Goal: Task Accomplishment & Management: Complete application form

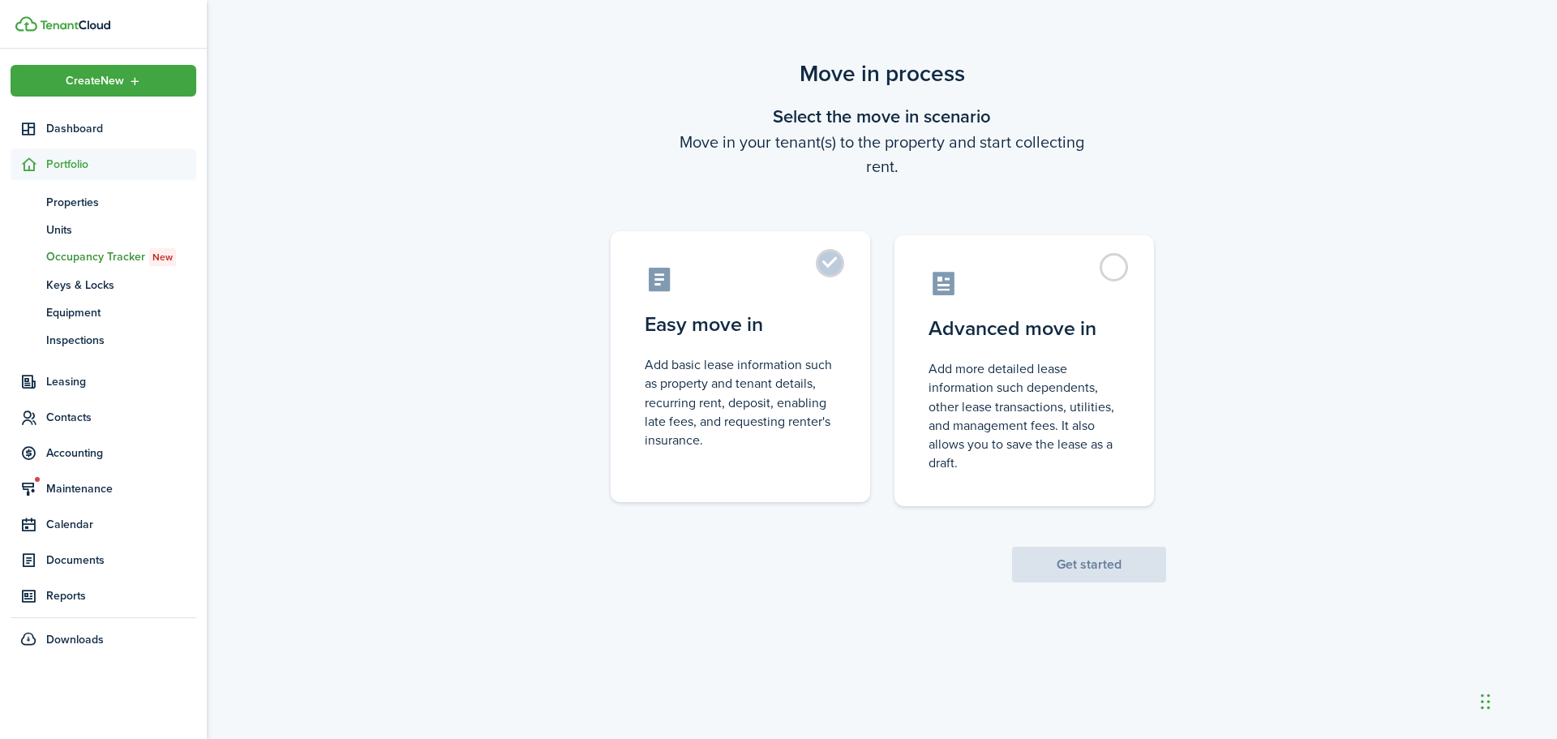
drag, startPoint x: 782, startPoint y: 351, endPoint x: 796, endPoint y: 393, distance: 43.9
click at [796, 392] on label "Easy move in Add basic lease information such as property and tenant details, r…" at bounding box center [741, 366] width 260 height 271
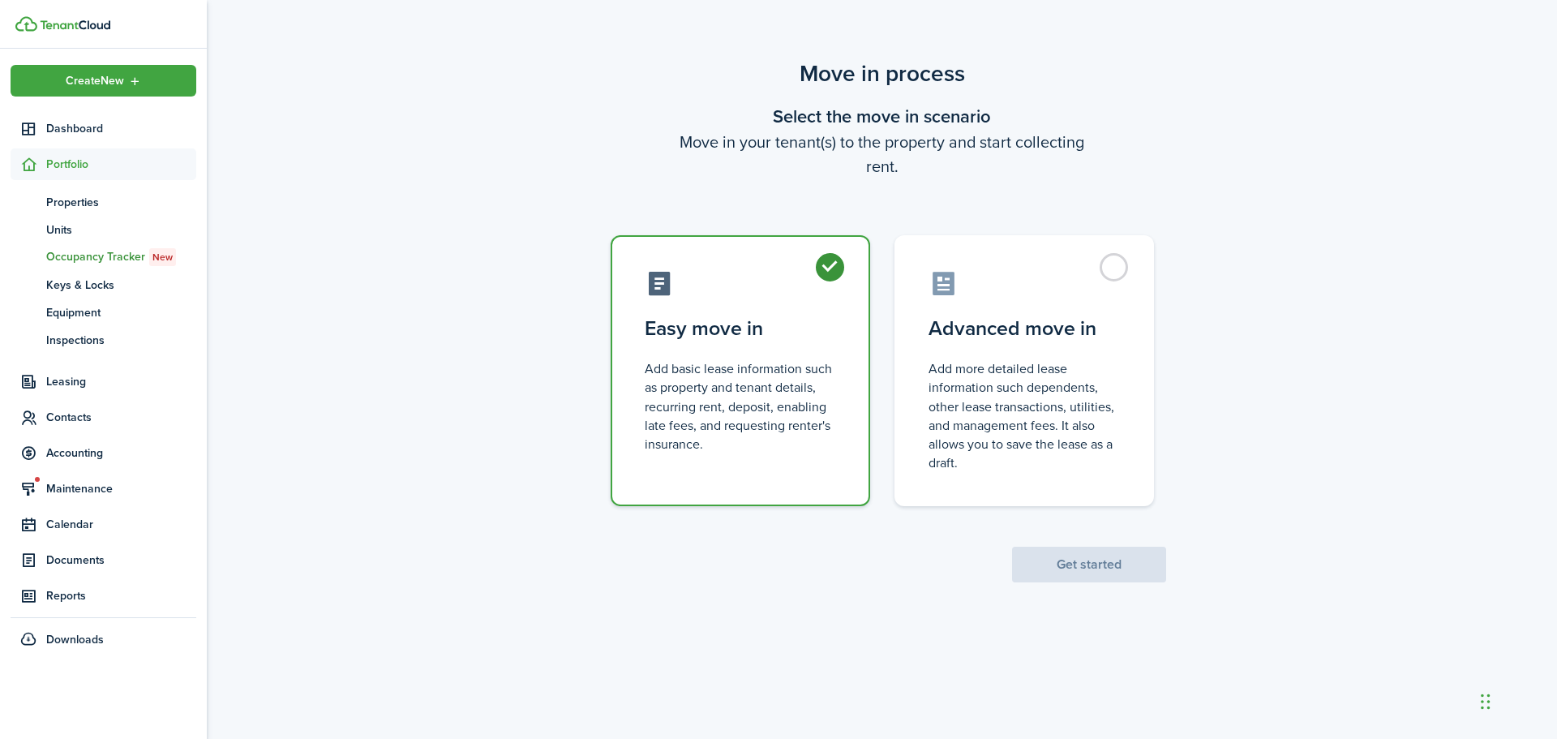
radio input "true"
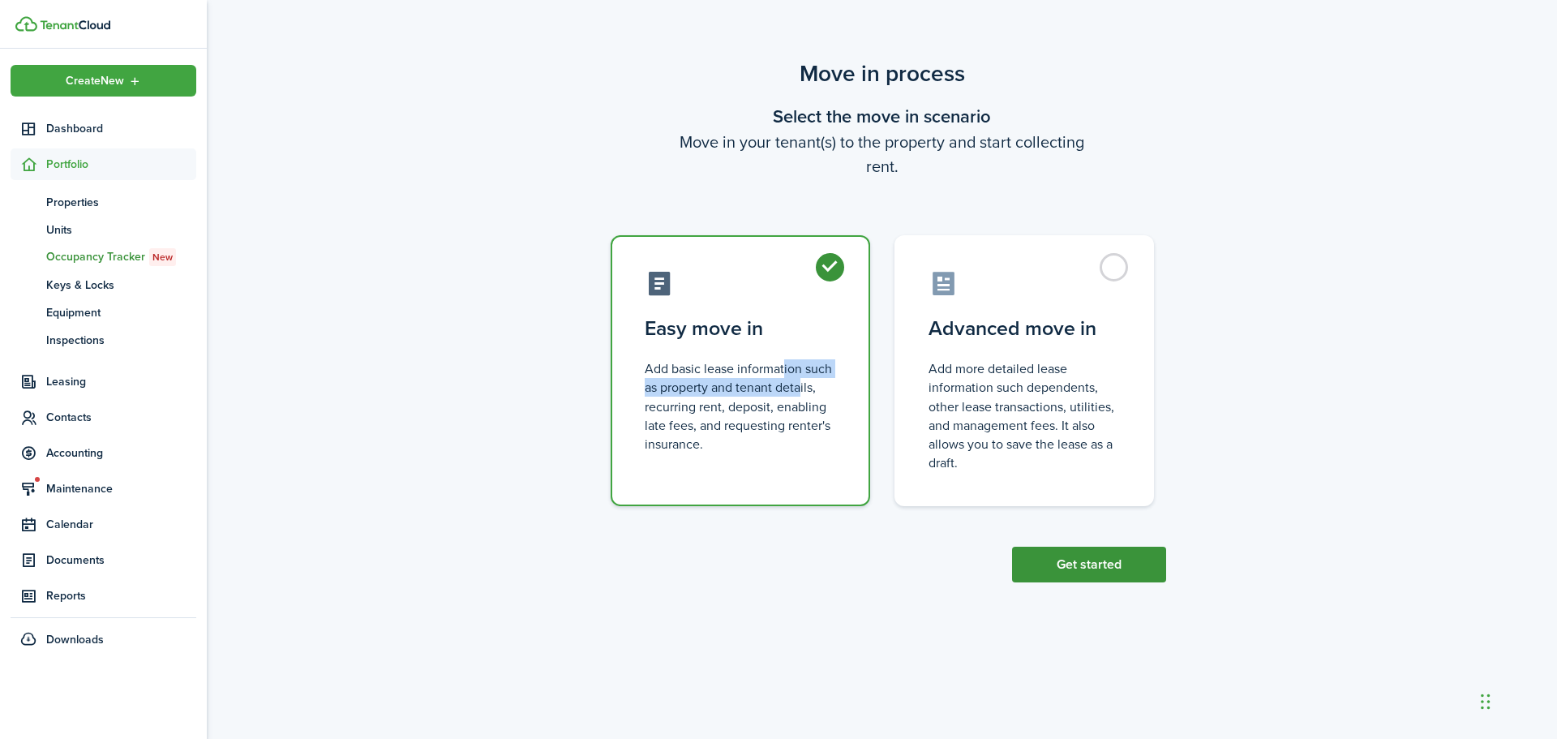
drag, startPoint x: 1067, startPoint y: 559, endPoint x: 1071, endPoint y: 570, distance: 12.1
click at [1071, 570] on button "Get started" at bounding box center [1089, 565] width 154 height 36
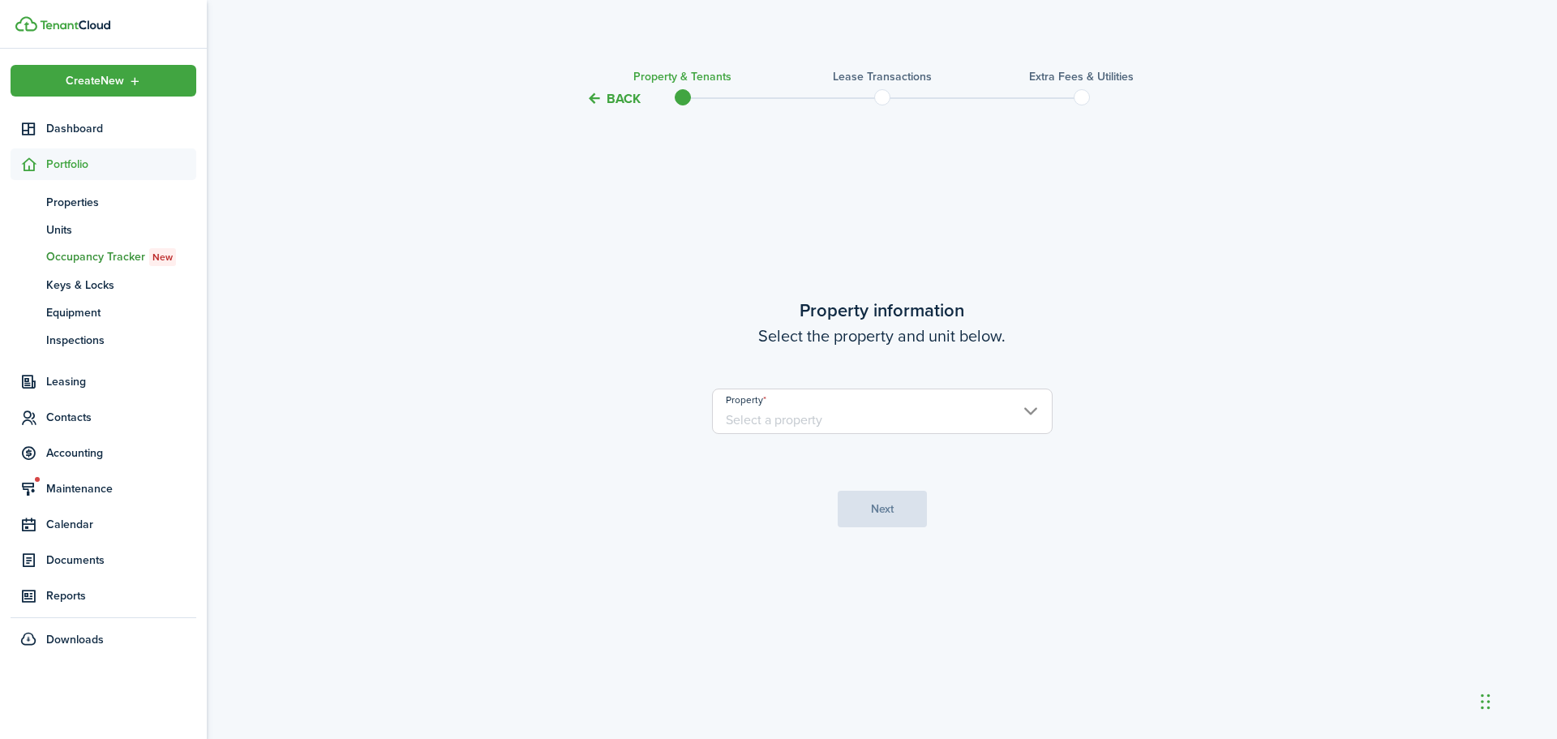
click at [910, 423] on input "Property" at bounding box center [882, 410] width 341 height 45
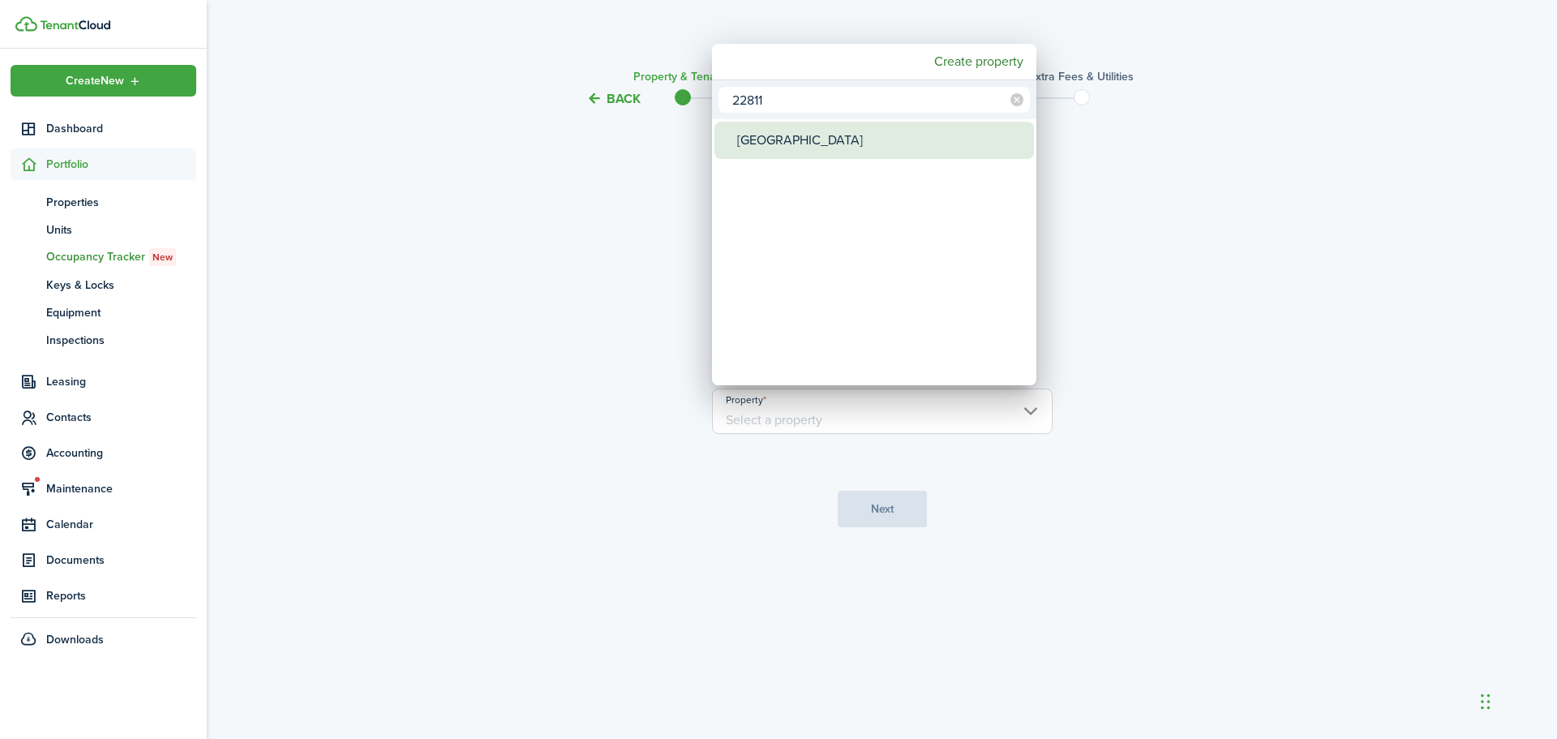
type input "22811"
click at [814, 139] on div "[GEOGRAPHIC_DATA]" at bounding box center [880, 140] width 287 height 37
type input "[GEOGRAPHIC_DATA]"
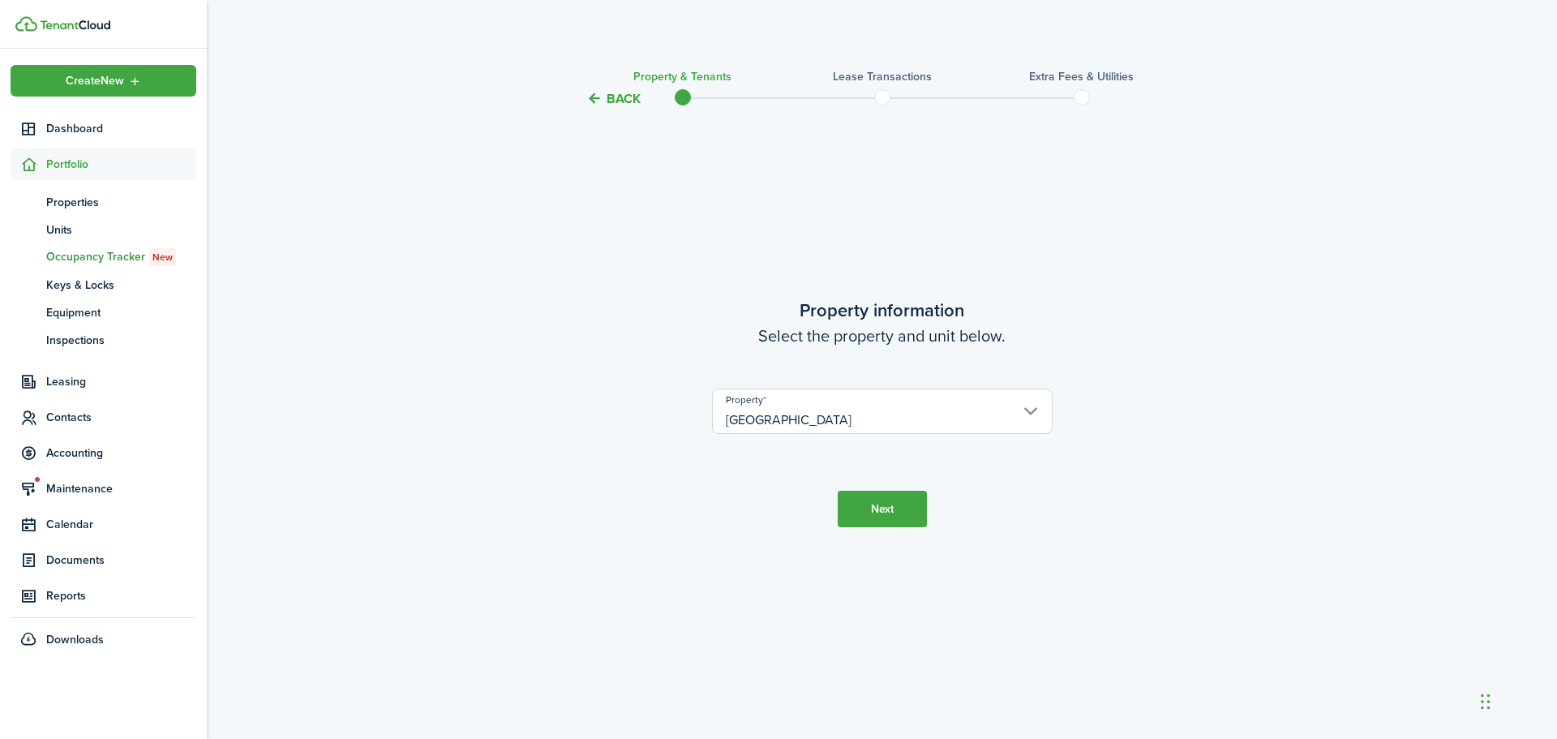
click at [877, 508] on button "Next" at bounding box center [882, 509] width 89 height 36
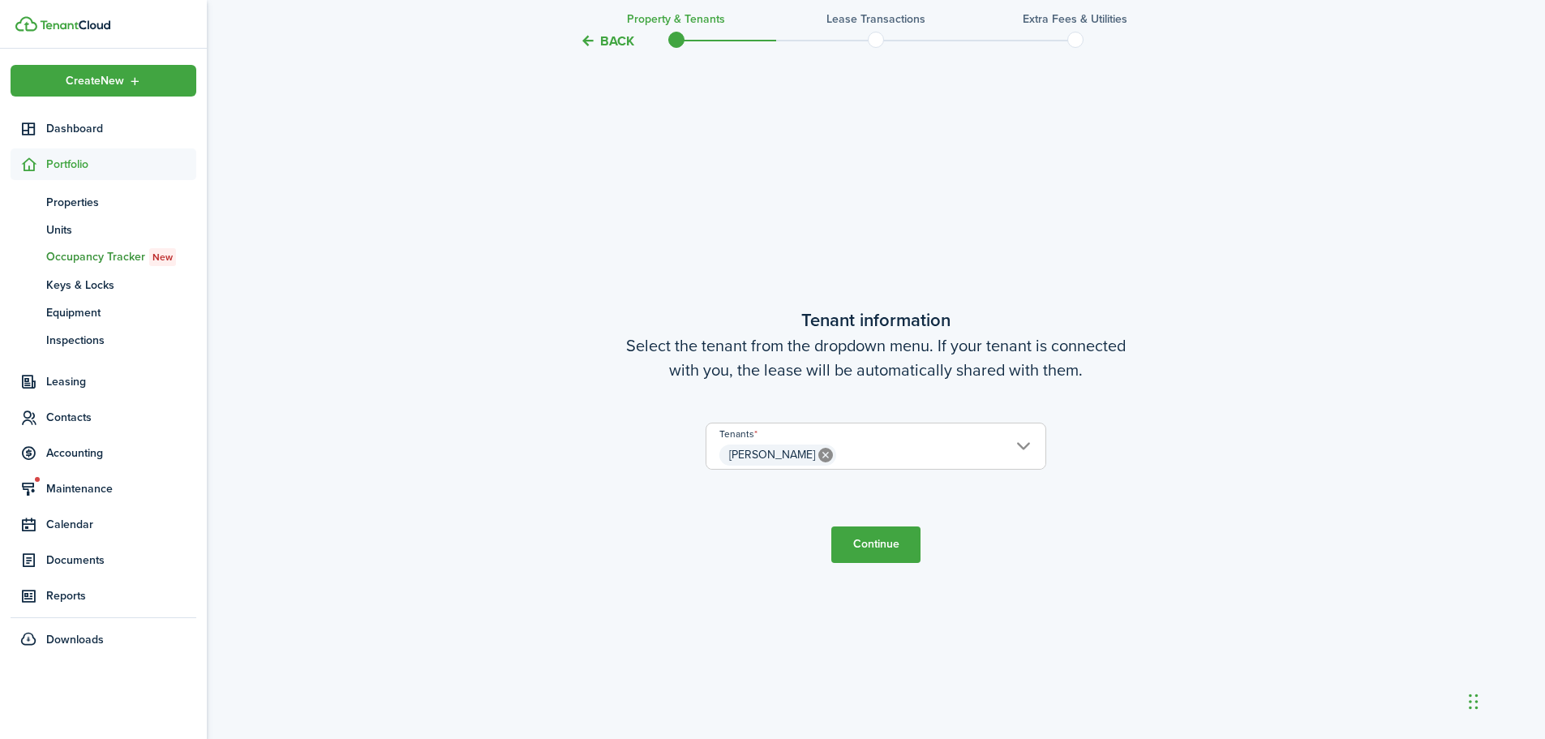
scroll to position [630, 0]
drag, startPoint x: 874, startPoint y: 556, endPoint x: 877, endPoint y: 530, distance: 27.0
click at [874, 551] on button "Continue" at bounding box center [875, 543] width 89 height 36
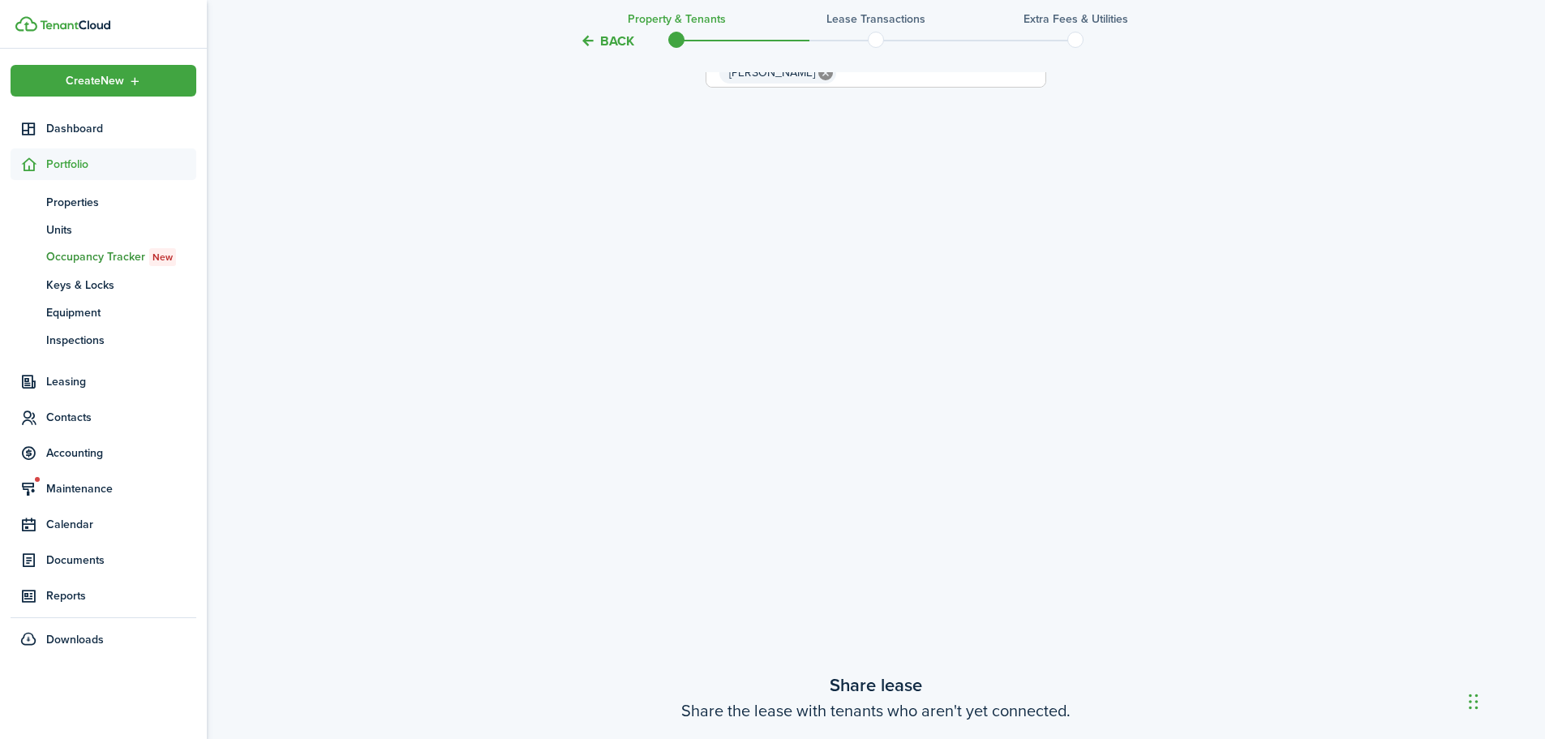
click at [877, 530] on div "Property information Select the property and unit below. Property 22811 Grove N…" at bounding box center [875, 139] width 681 height 2042
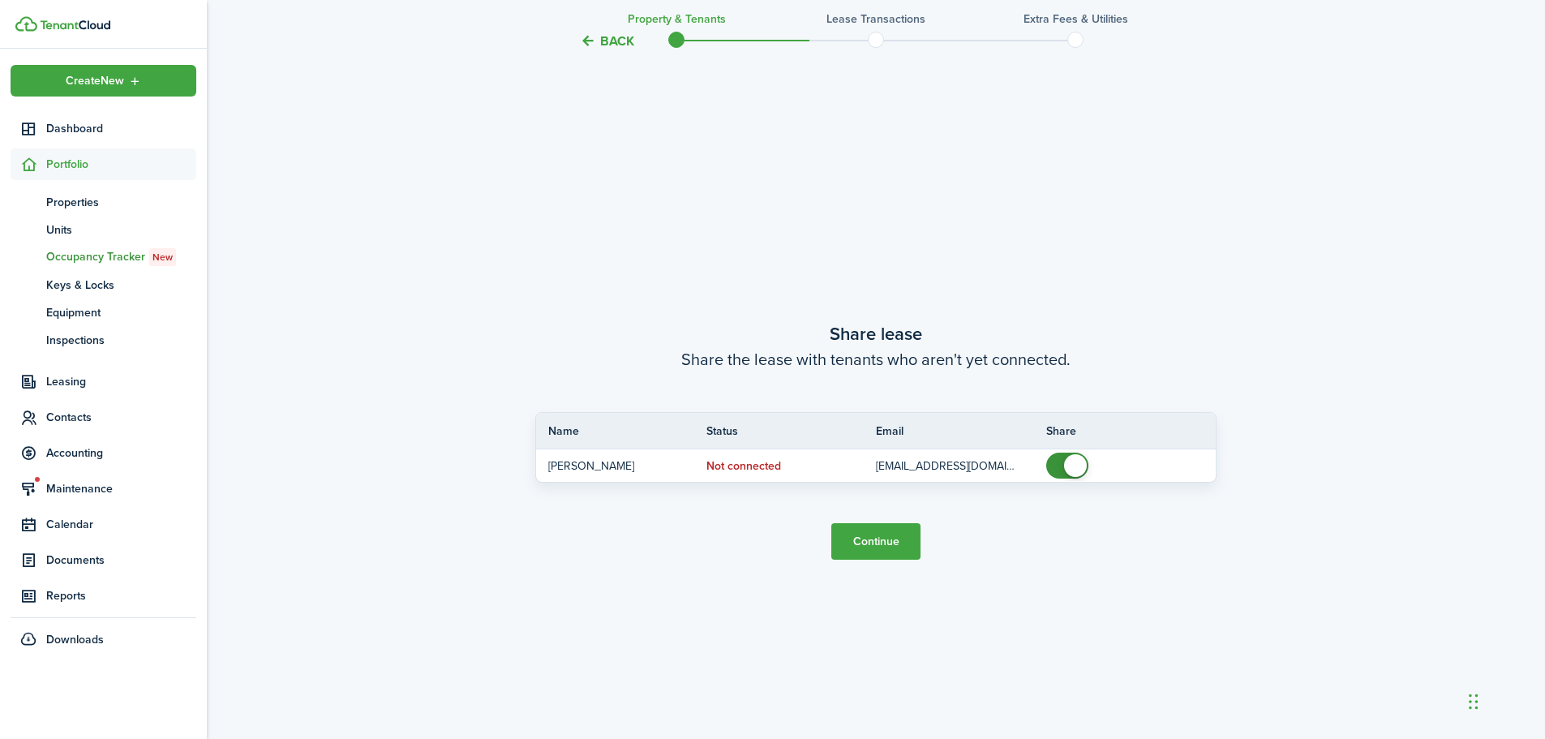
scroll to position [1369, 0]
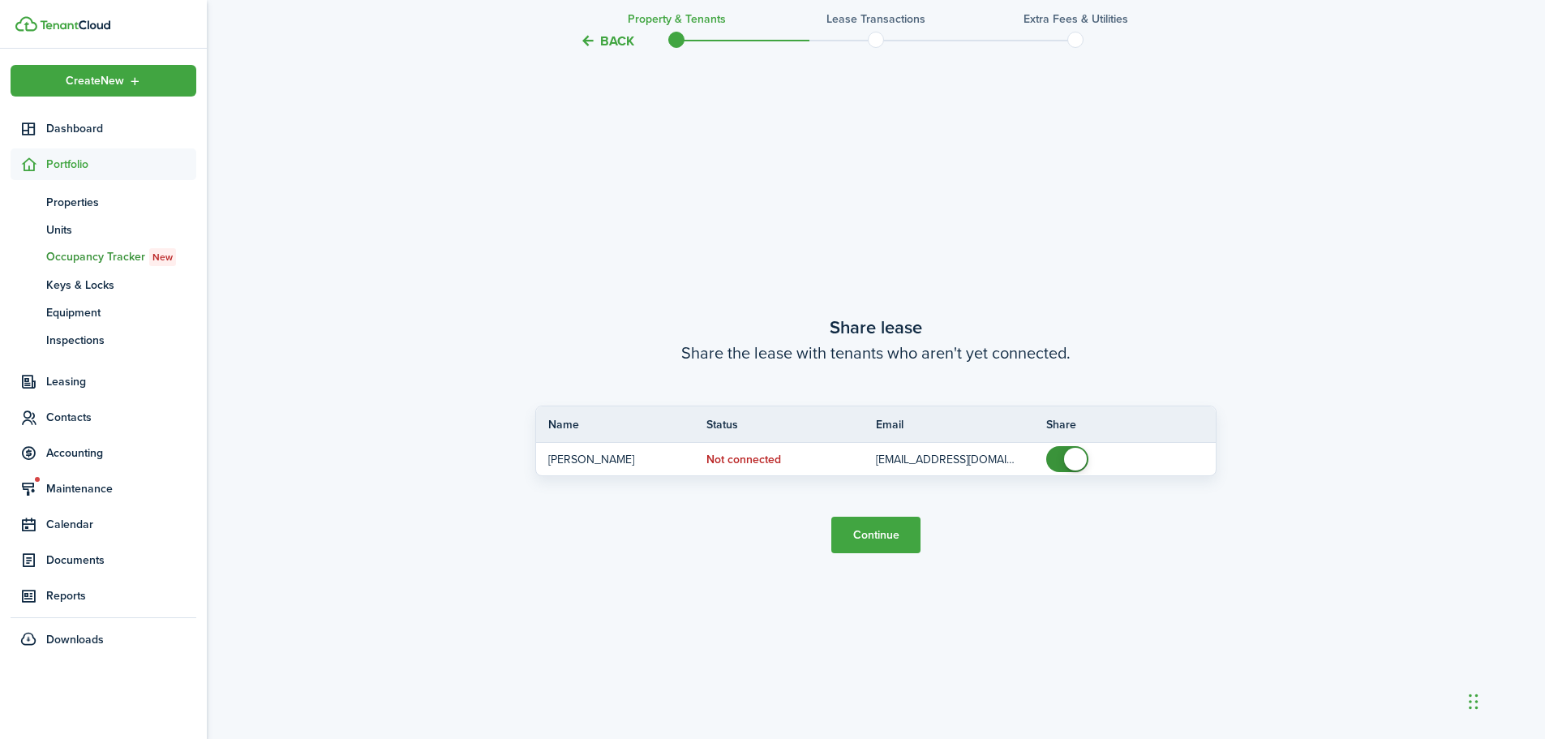
click at [888, 530] on button "Continue" at bounding box center [875, 535] width 89 height 36
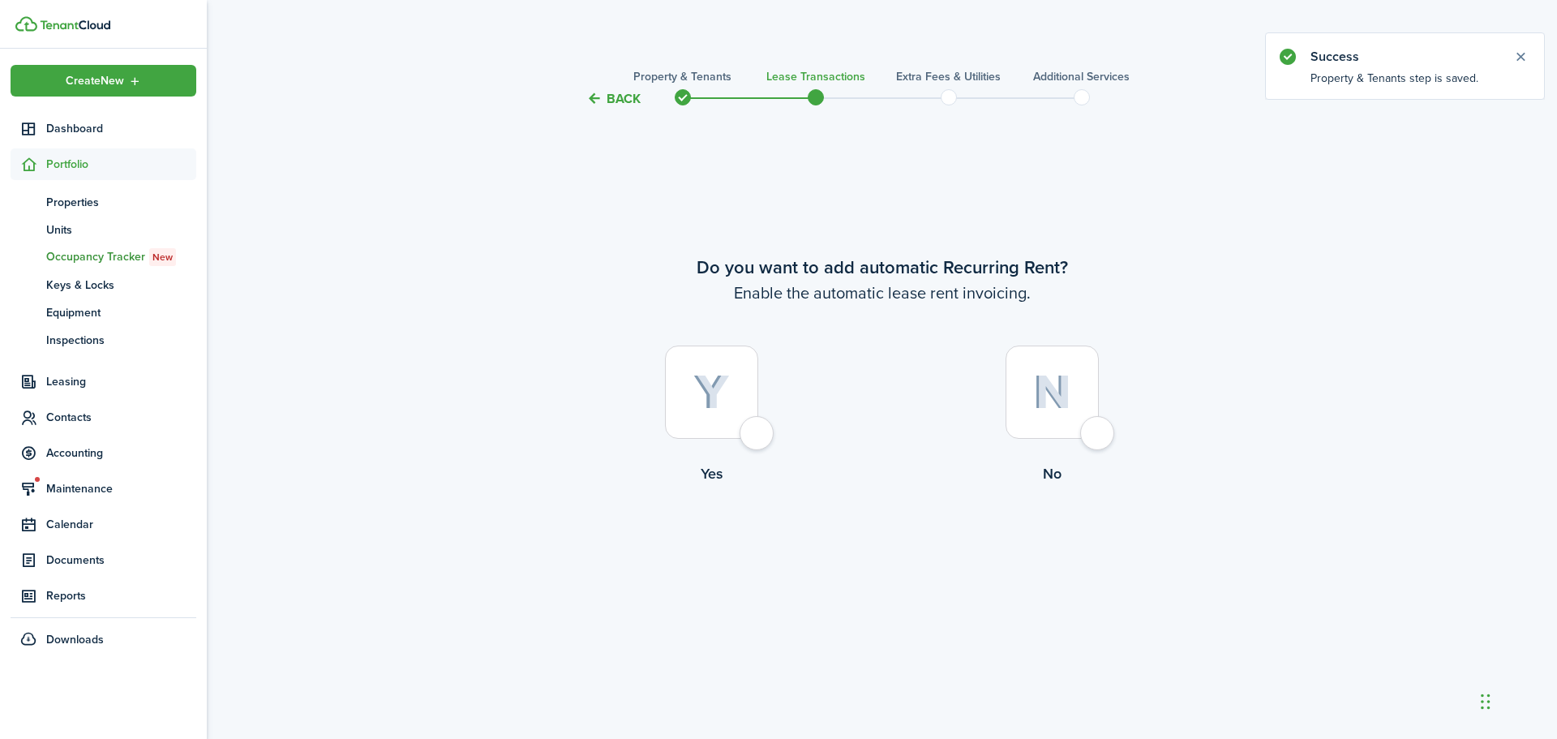
click at [748, 437] on div at bounding box center [711, 391] width 93 height 93
radio input "true"
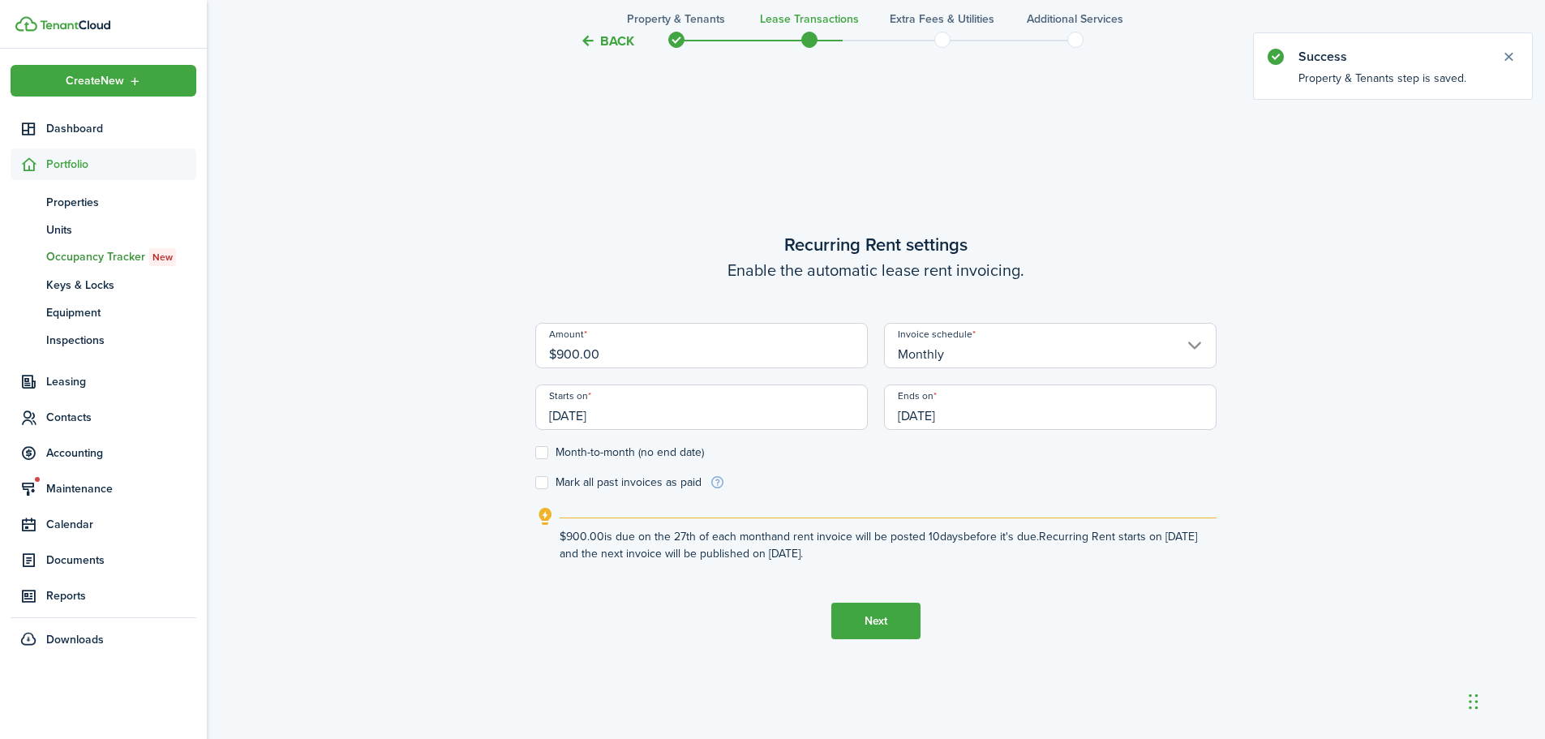
scroll to position [630, 0]
click at [740, 412] on input "[DATE]" at bounding box center [701, 405] width 332 height 45
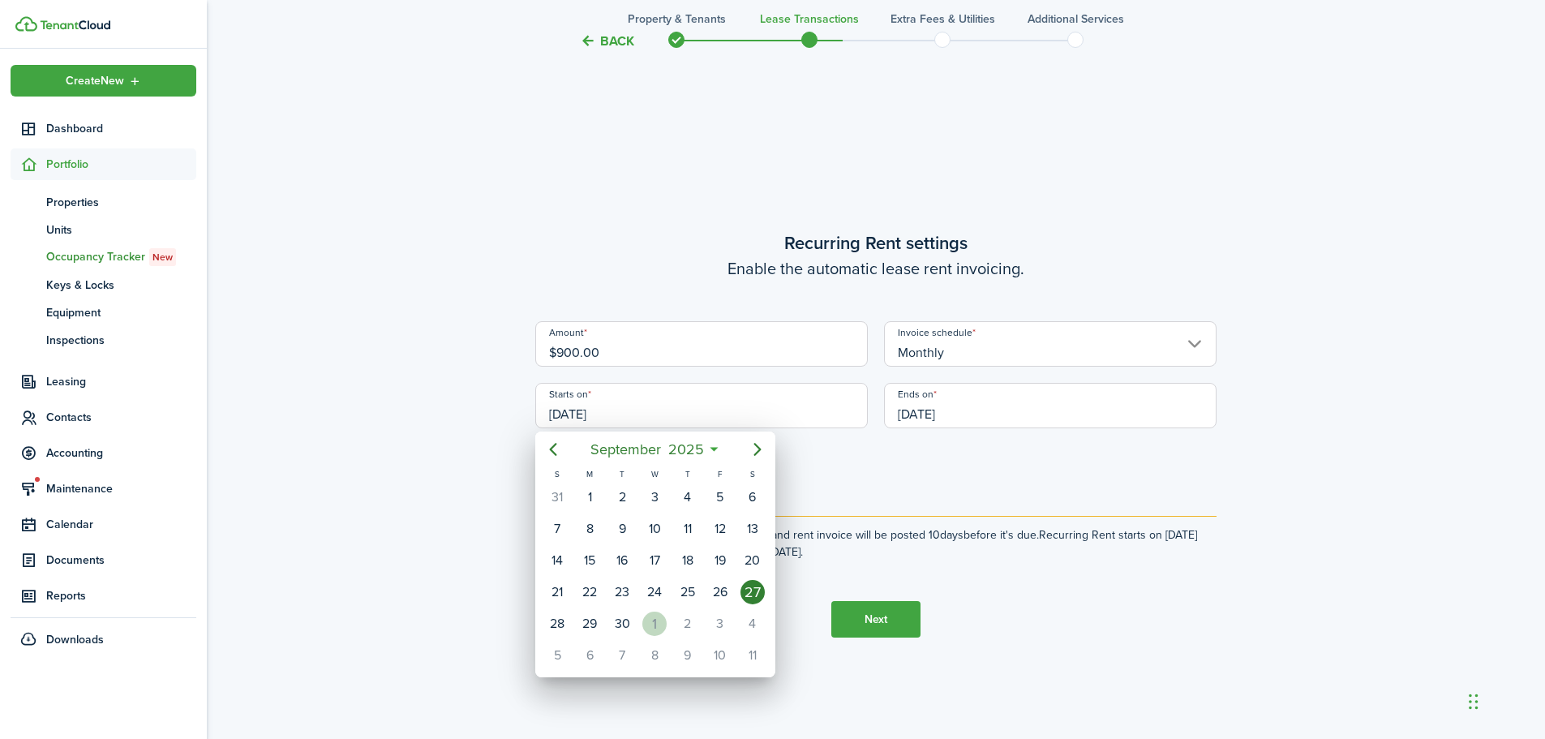
click at [661, 623] on div "1" at bounding box center [654, 623] width 24 height 24
type input "[DATE]"
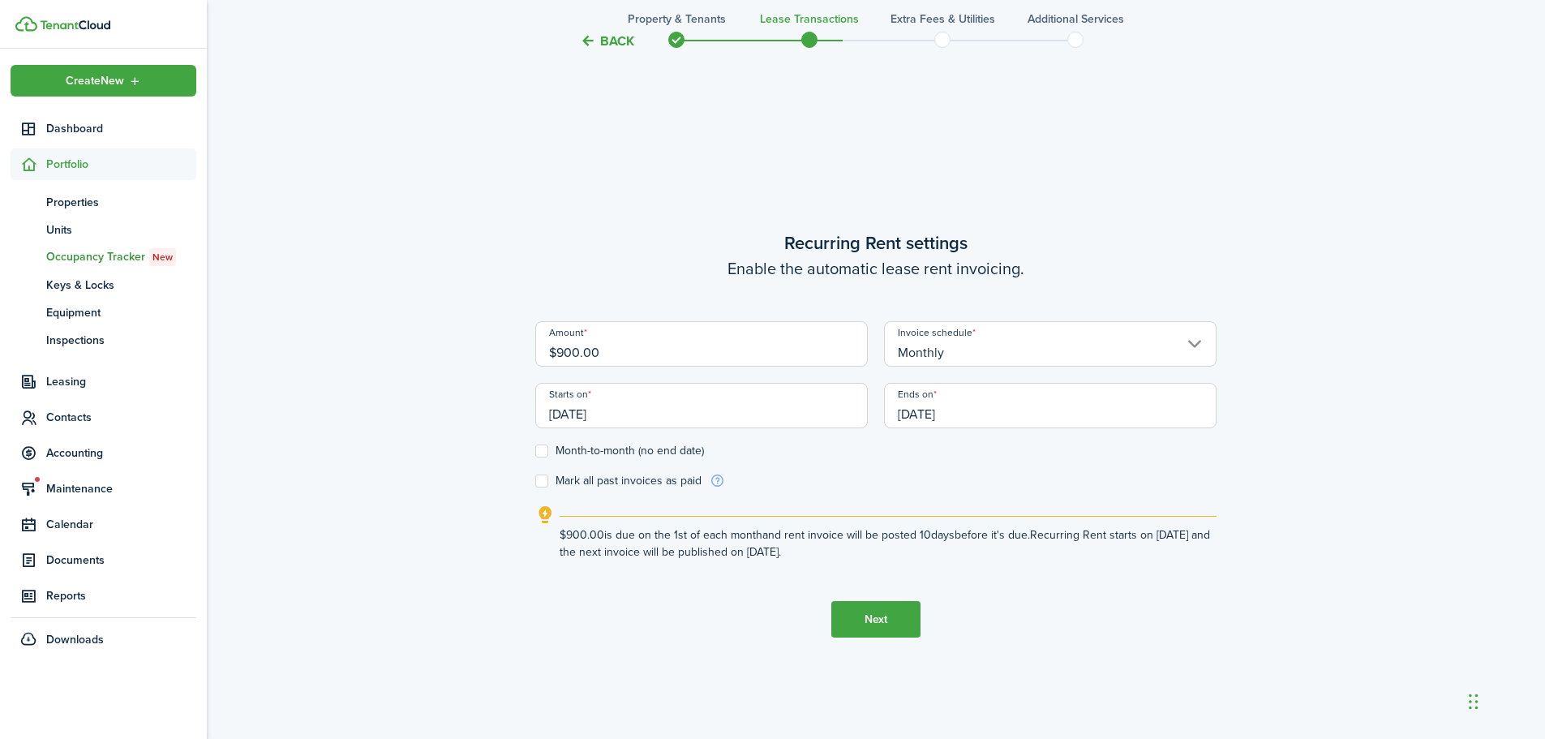
scroll to position [0, 0]
click at [984, 422] on input "[DATE]" at bounding box center [1050, 405] width 332 height 45
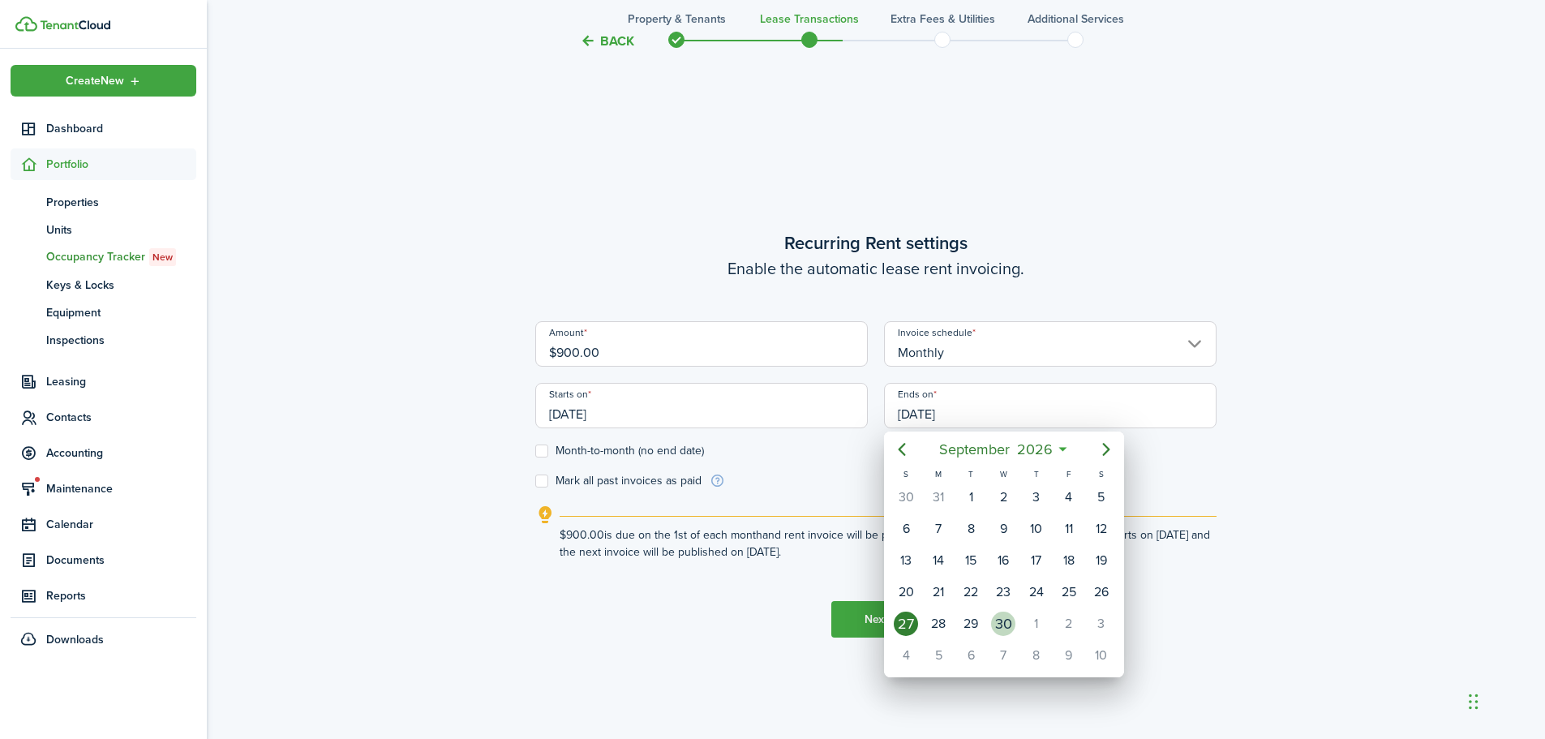
click at [997, 627] on div "30" at bounding box center [1003, 623] width 24 height 24
type input "[DATE]"
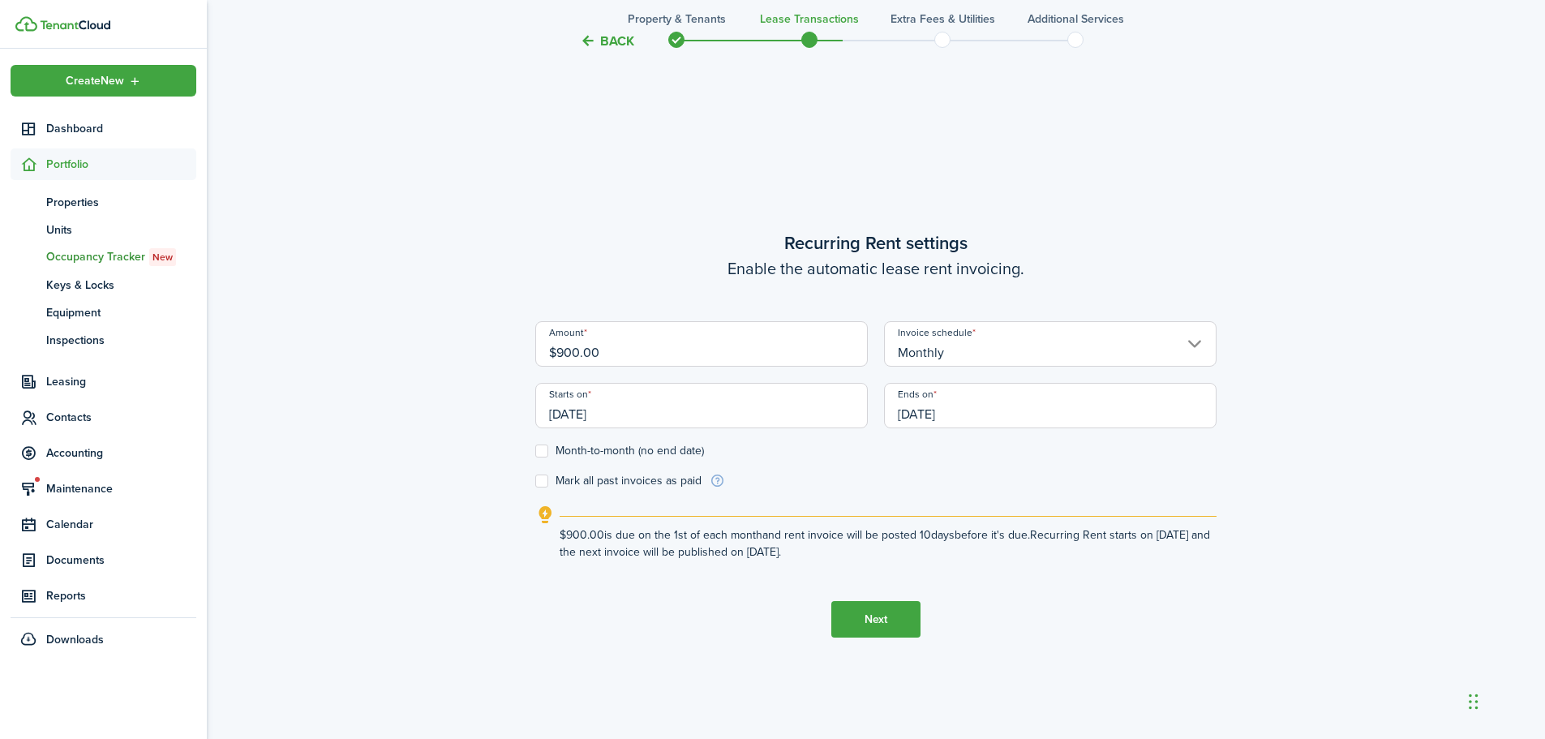
click at [910, 626] on button "Next" at bounding box center [875, 619] width 89 height 36
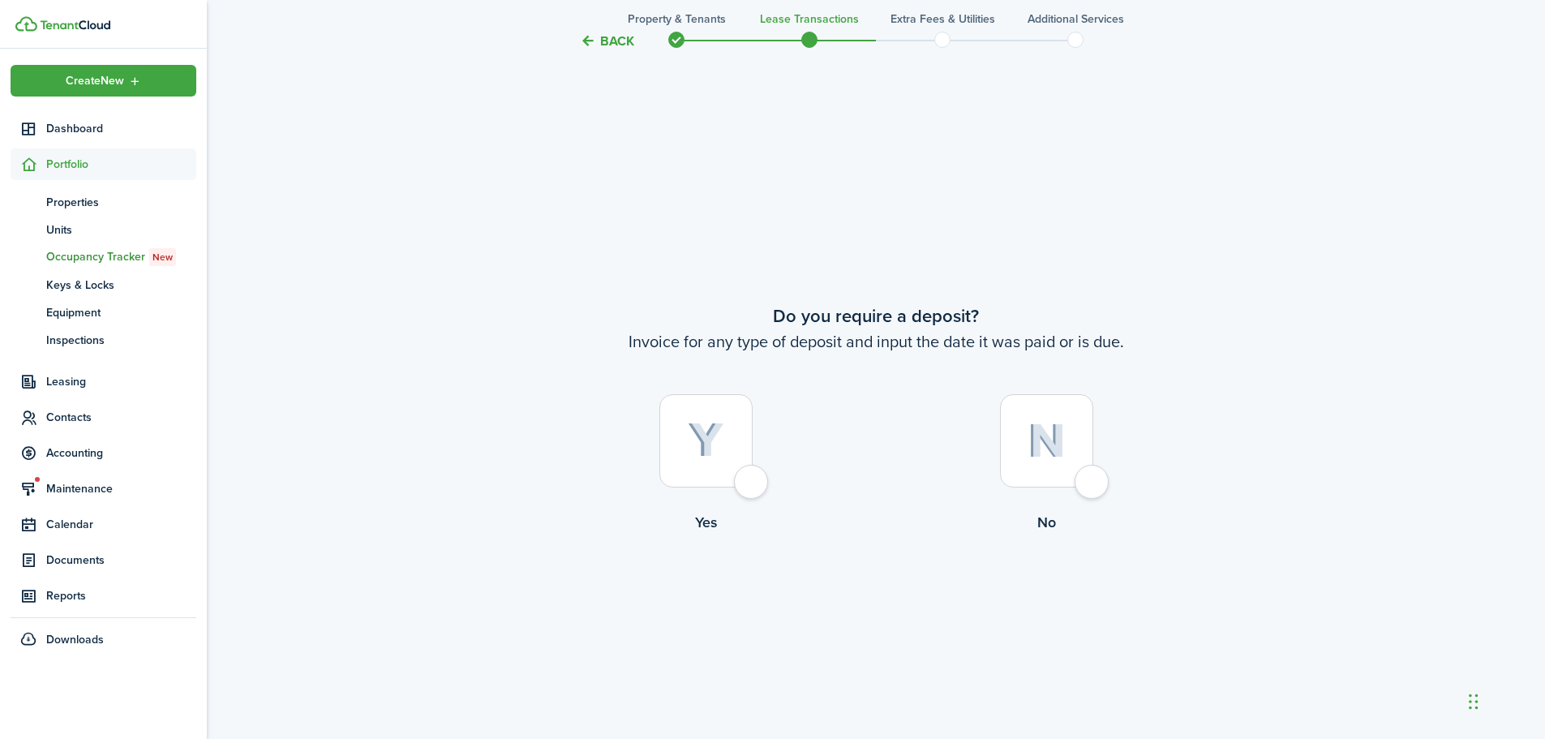
scroll to position [1369, 0]
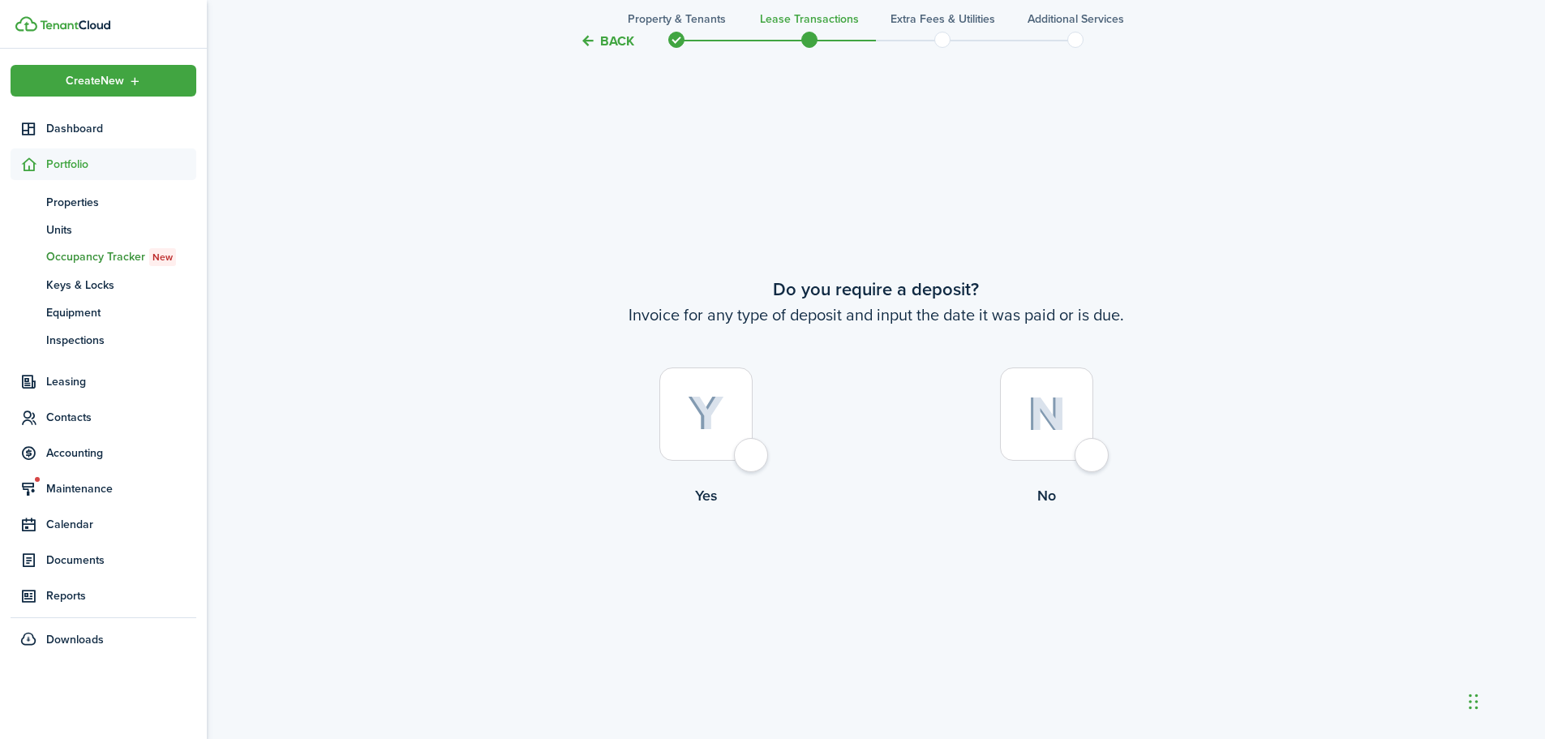
click at [749, 460] on div at bounding box center [705, 413] width 93 height 93
radio input "true"
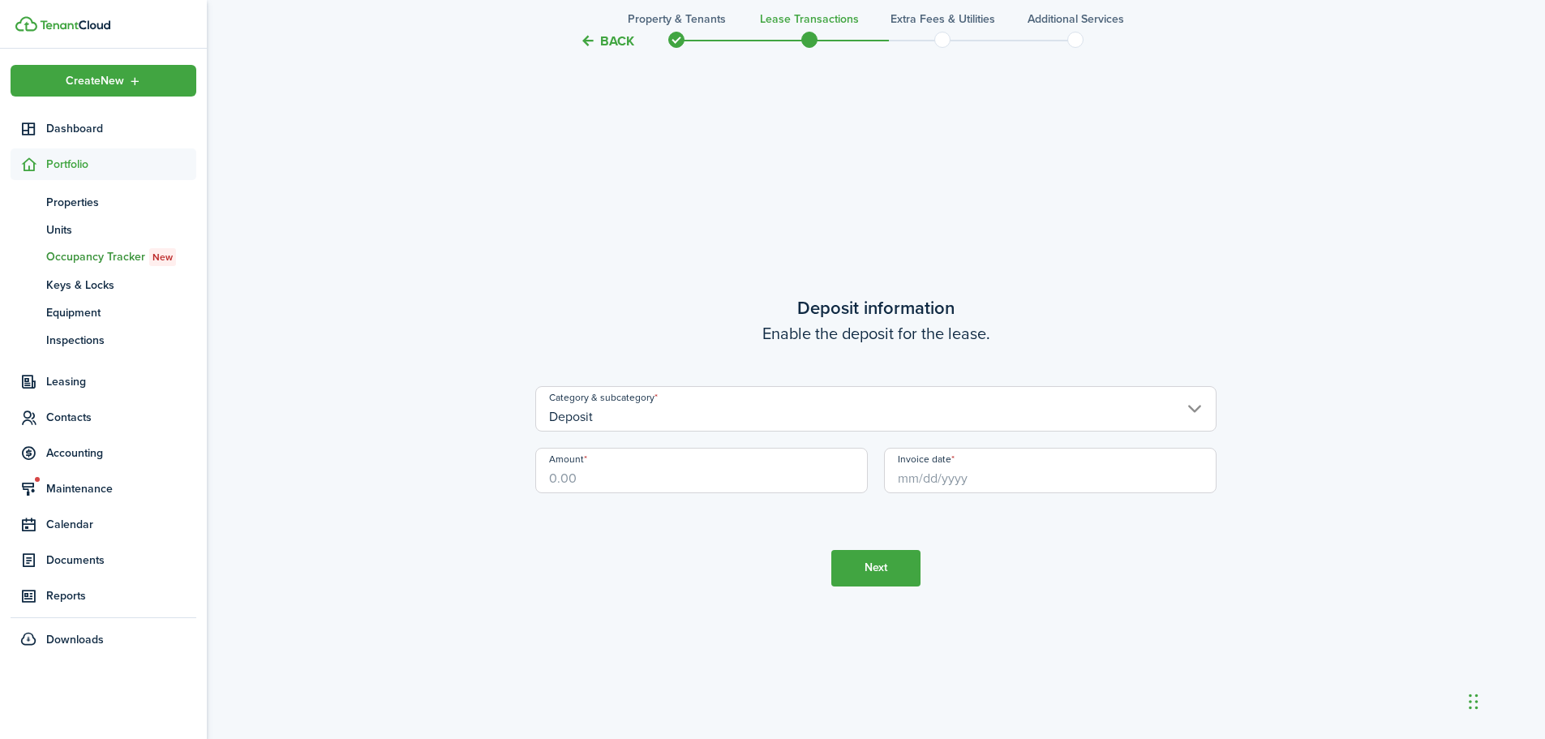
scroll to position [2108, 0]
click at [738, 418] on input "Deposit" at bounding box center [875, 402] width 681 height 45
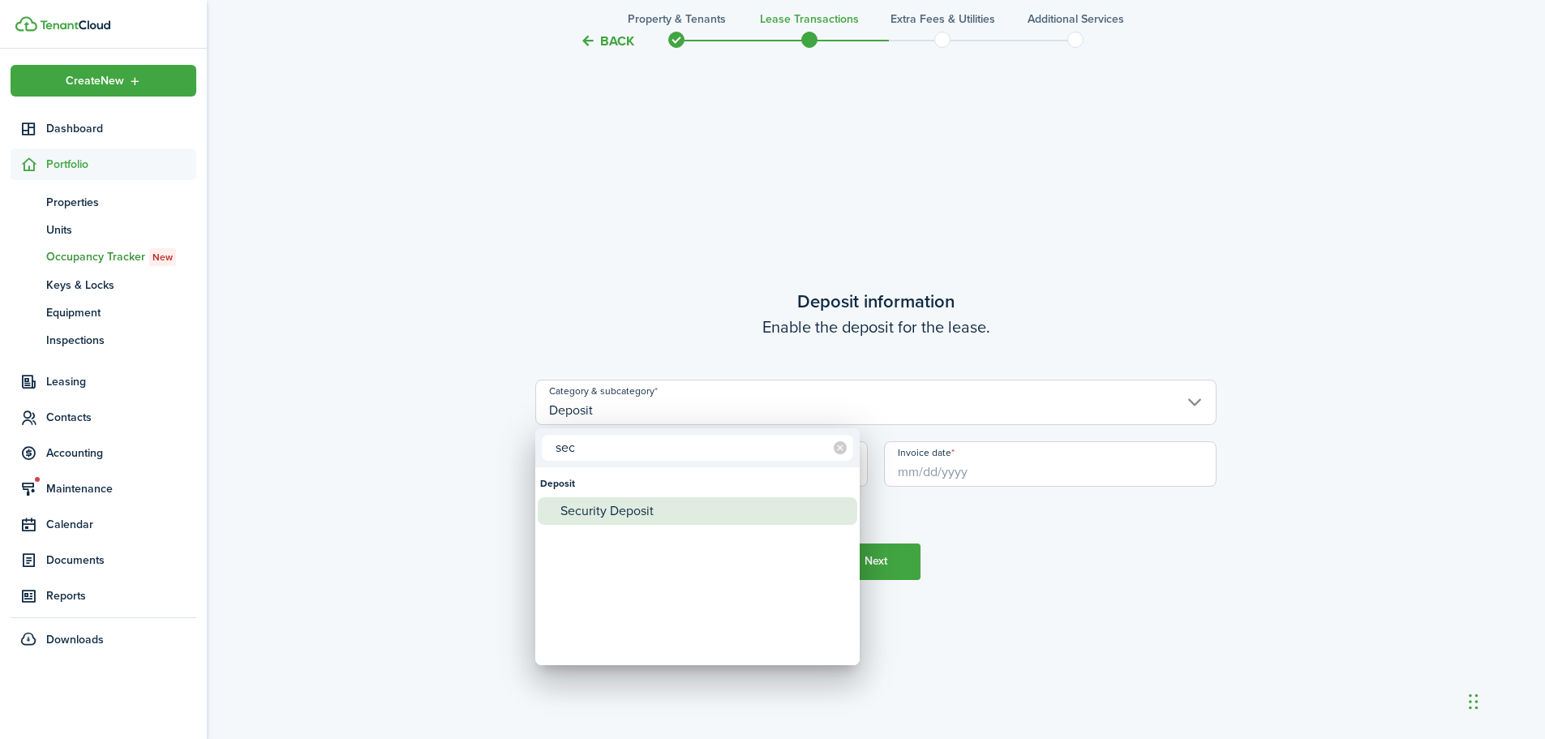
type input "sec"
click at [682, 508] on div "Security Deposit" at bounding box center [703, 511] width 287 height 28
type input "Deposit / Security Deposit"
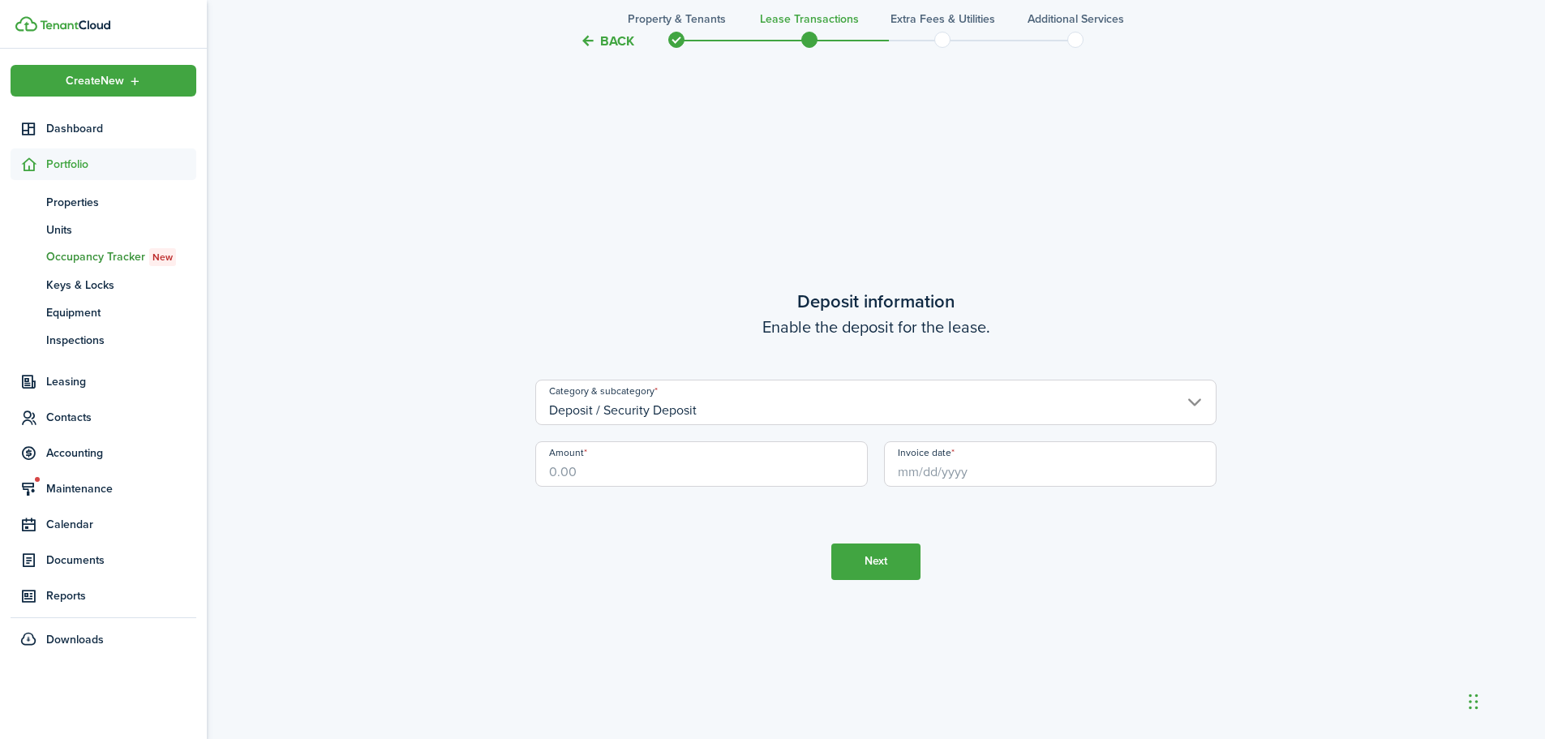
click at [644, 467] on input "Amount" at bounding box center [701, 463] width 332 height 45
click at [916, 468] on input "Invoice date" at bounding box center [1050, 463] width 332 height 45
type input "$1,350.00"
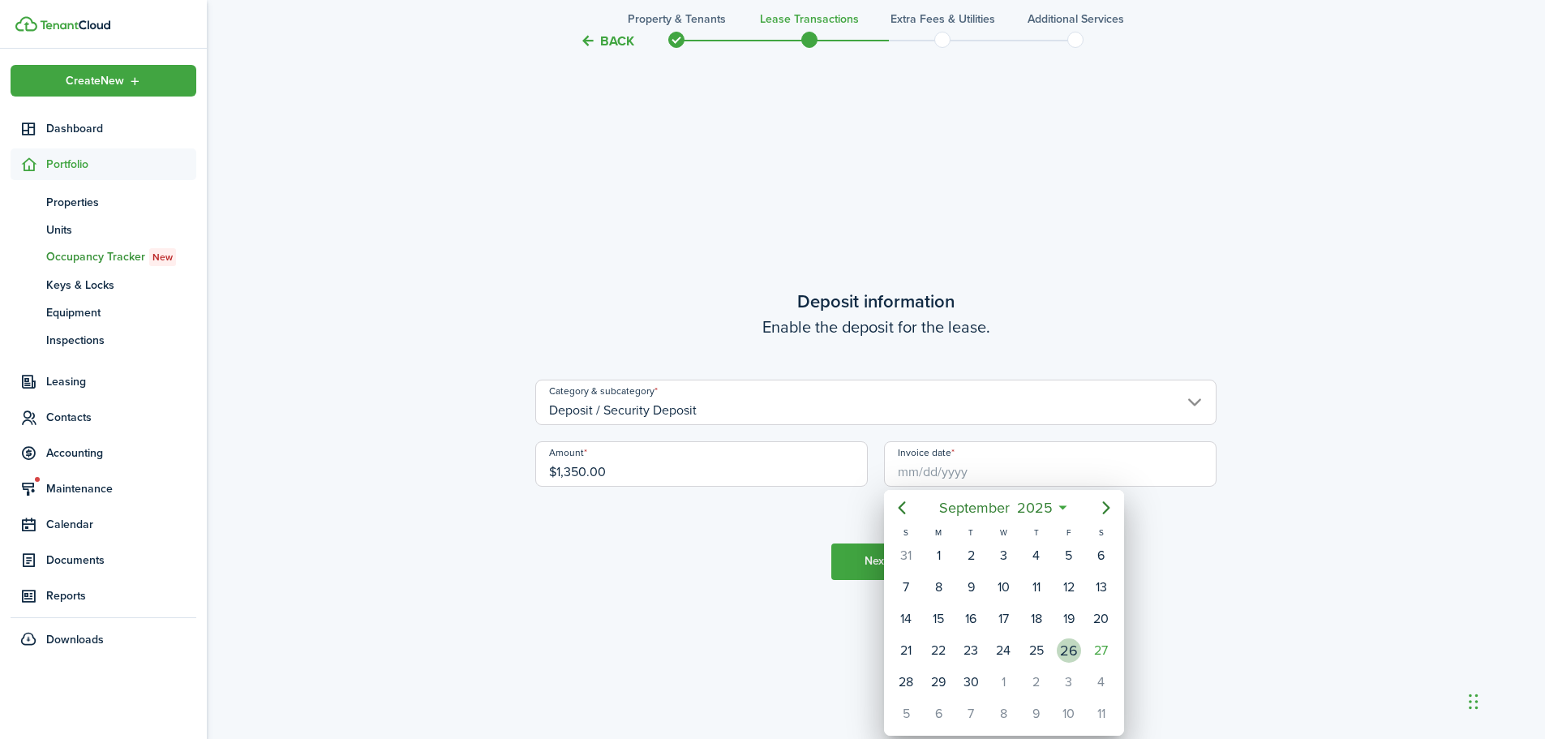
click at [1065, 651] on div "26" at bounding box center [1069, 650] width 24 height 24
type input "[DATE]"
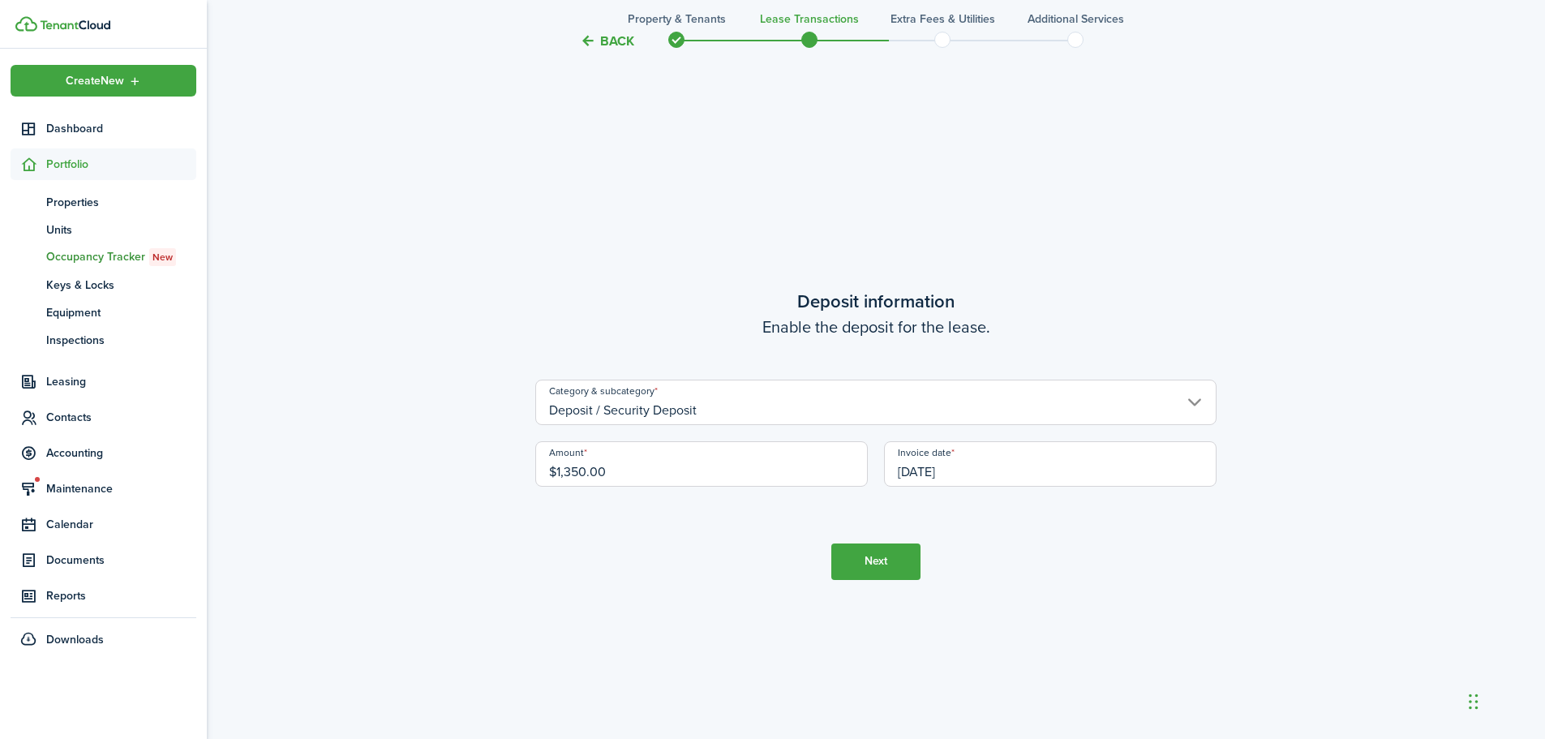
click at [912, 570] on button "Next" at bounding box center [875, 561] width 89 height 36
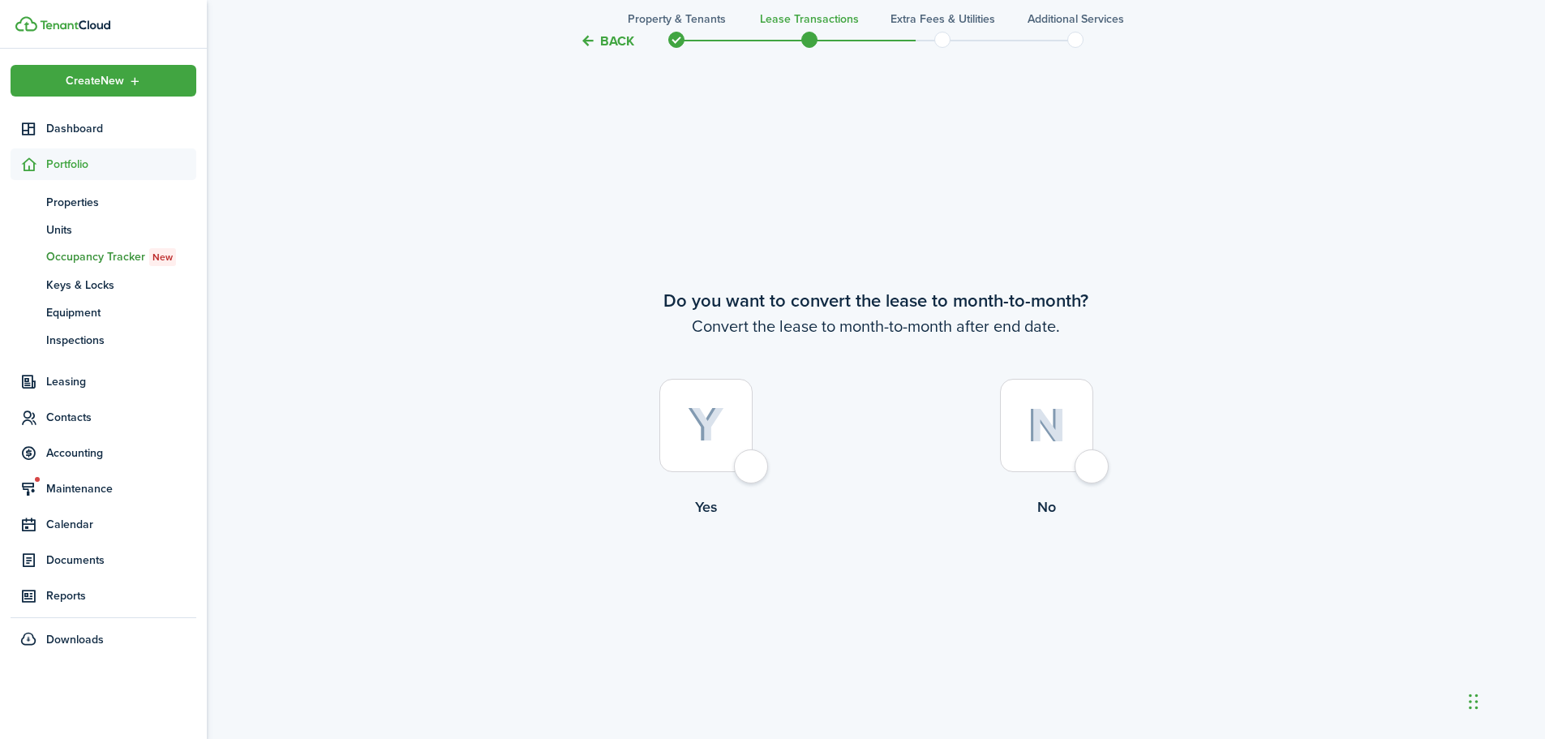
scroll to position [2846, 0]
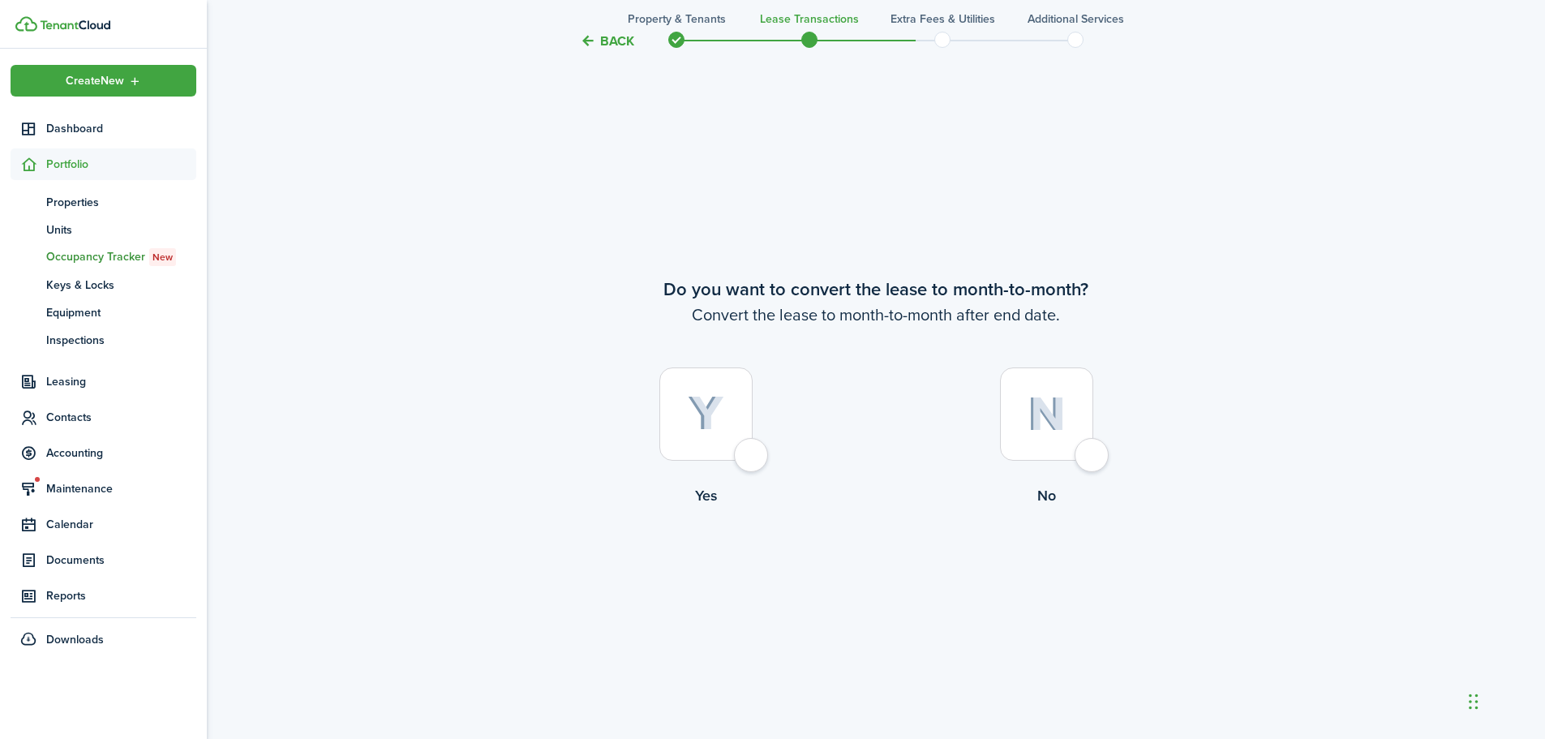
click at [744, 461] on div at bounding box center [705, 413] width 93 height 93
radio input "true"
click at [862, 573] on button "Continue" at bounding box center [875, 573] width 89 height 36
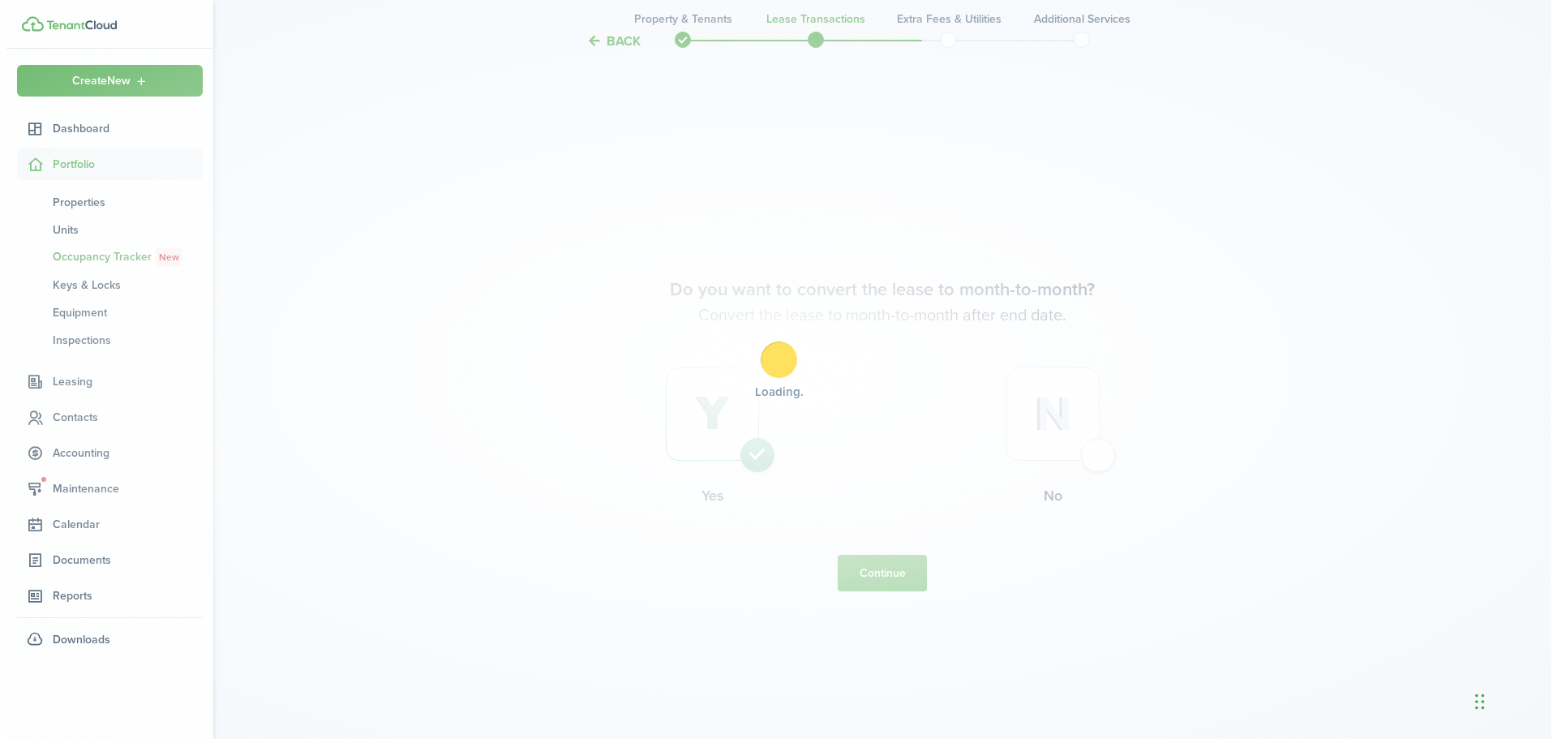
scroll to position [0, 0]
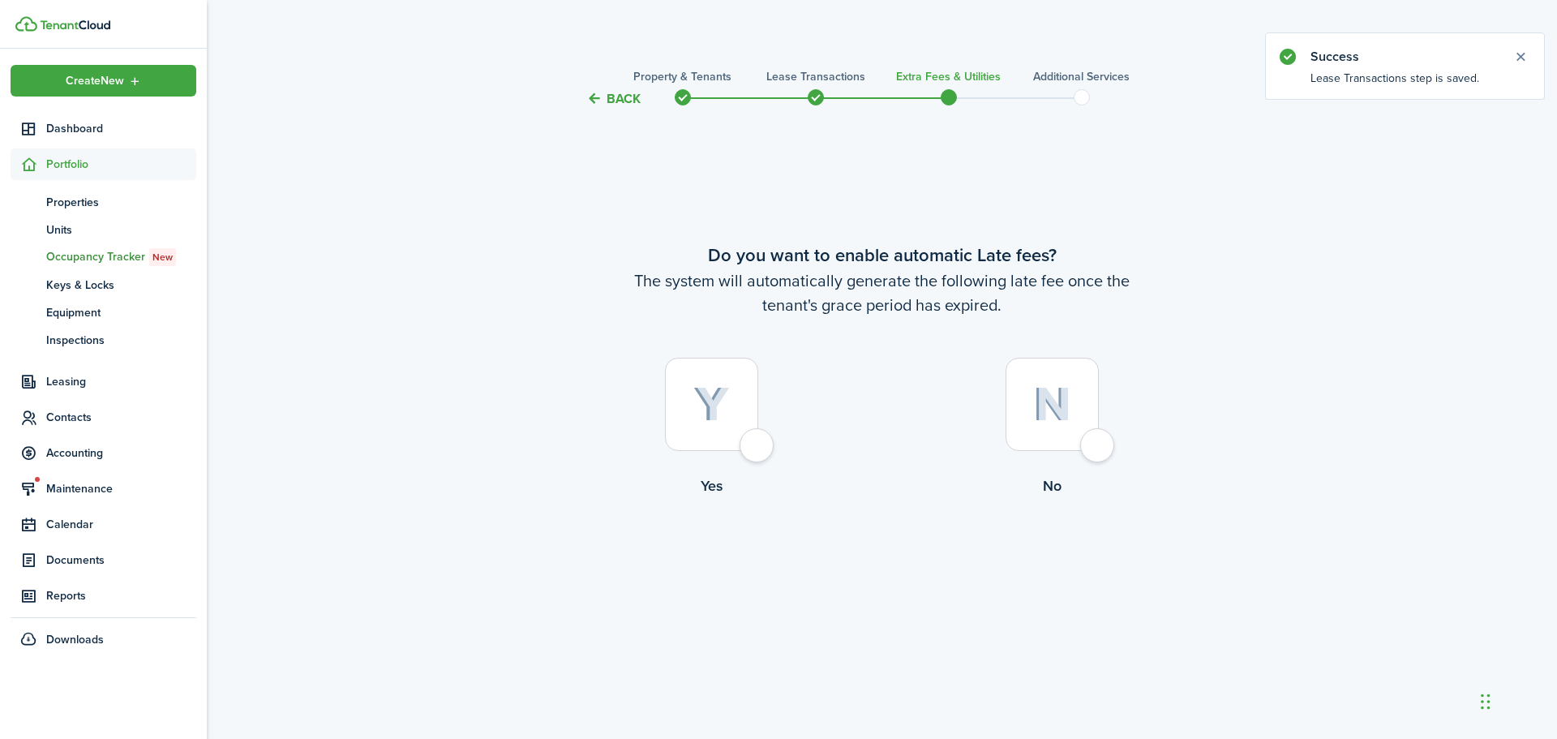
click at [758, 431] on div at bounding box center [711, 404] width 93 height 93
radio input "true"
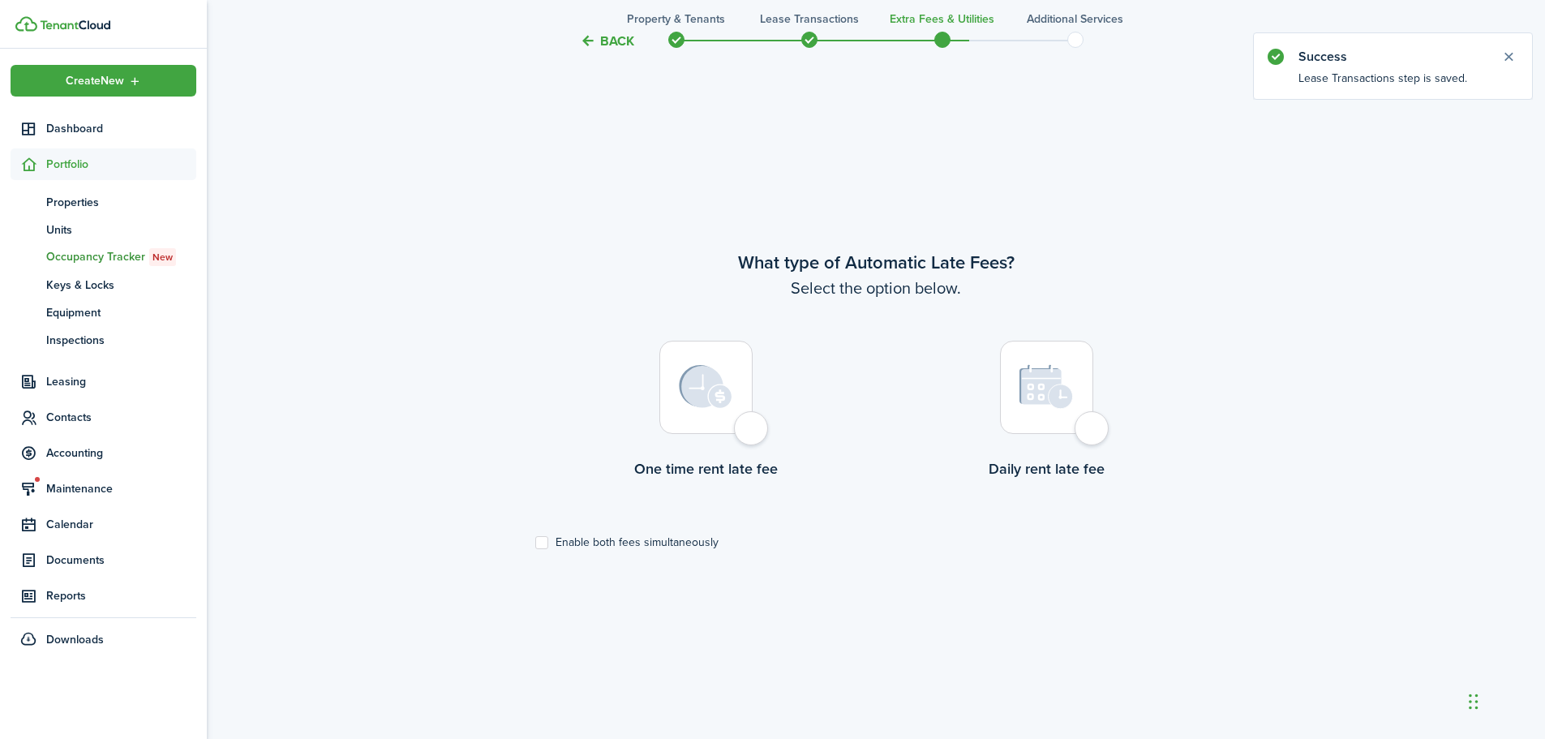
scroll to position [630, 0]
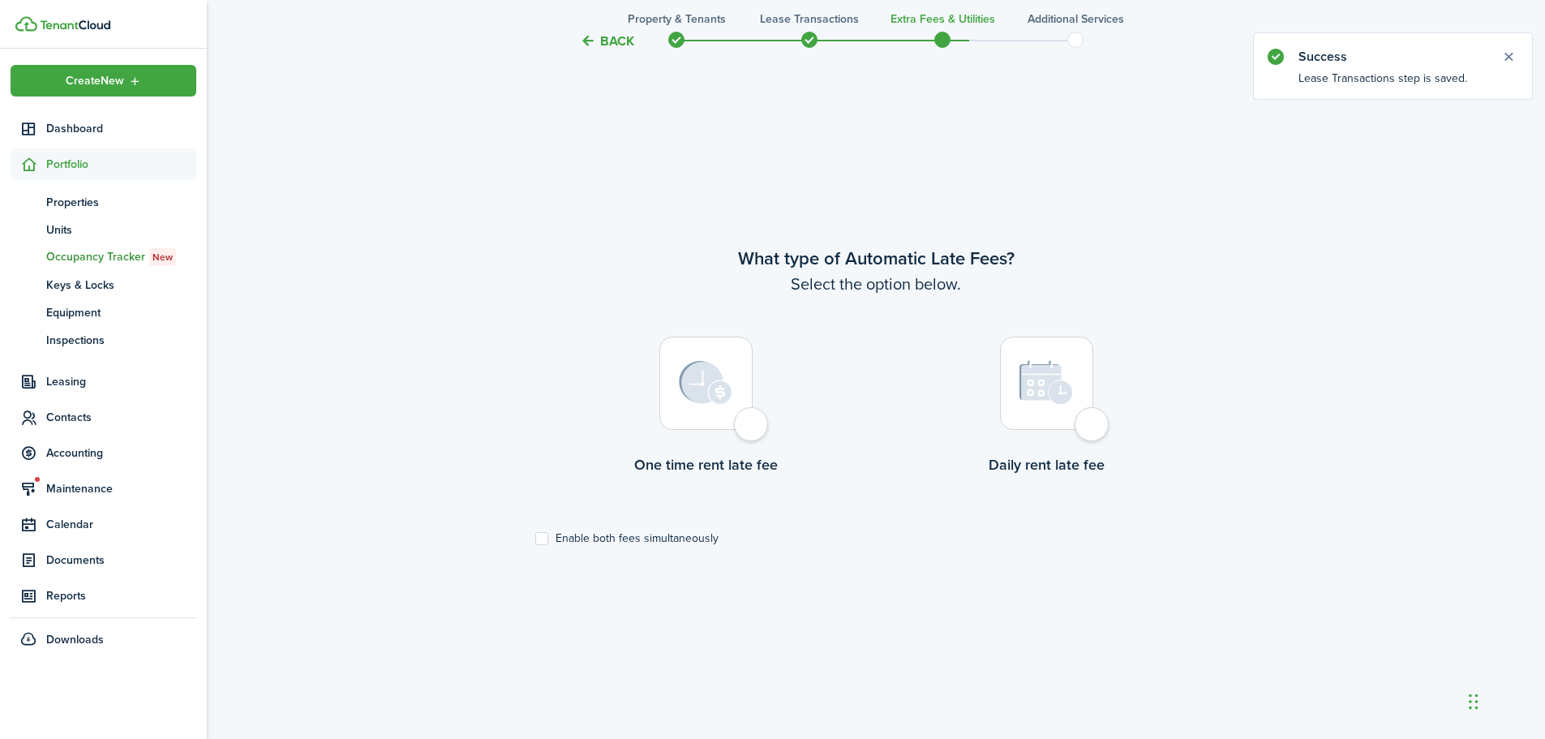
click at [753, 430] on div at bounding box center [705, 383] width 93 height 93
radio input "true"
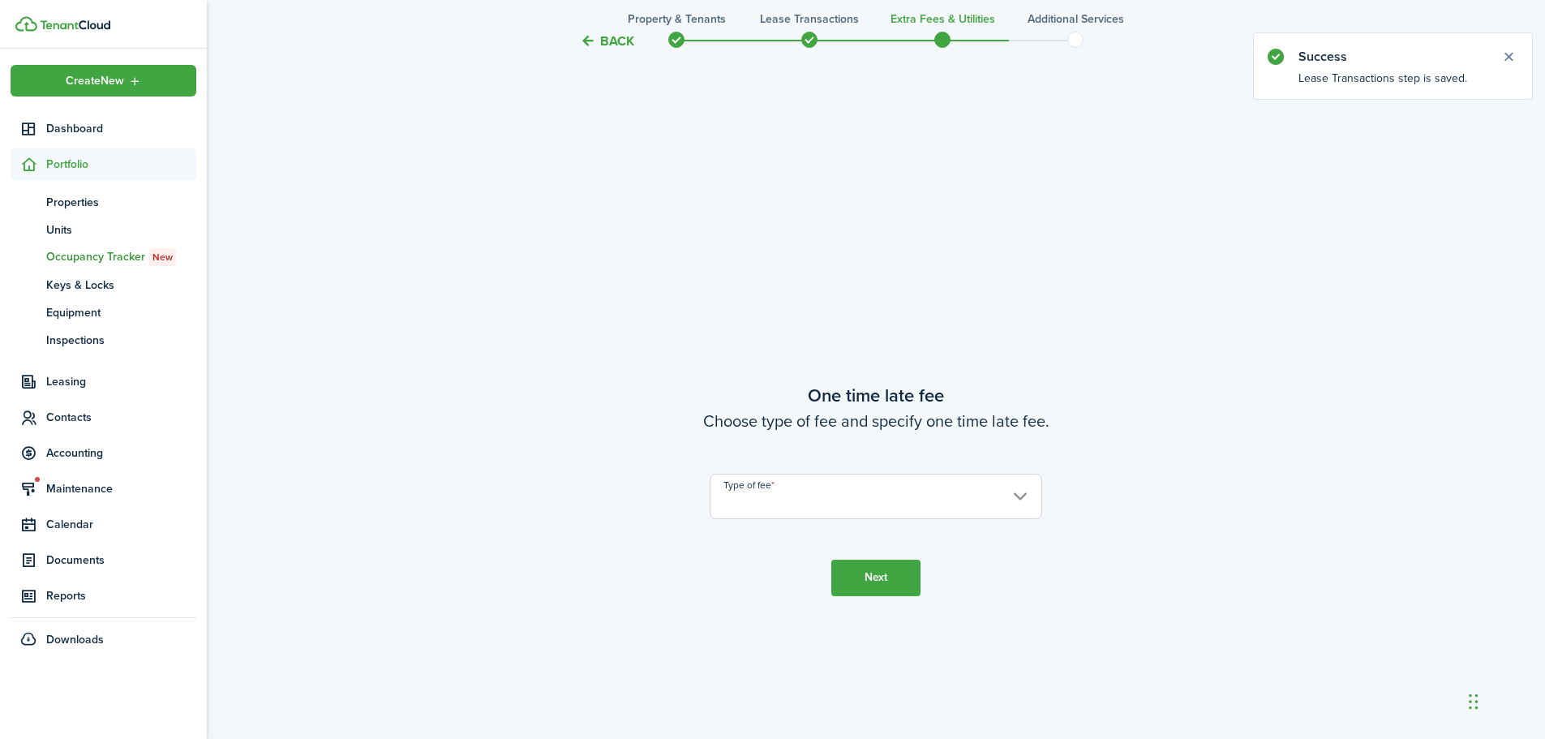
scroll to position [1369, 0]
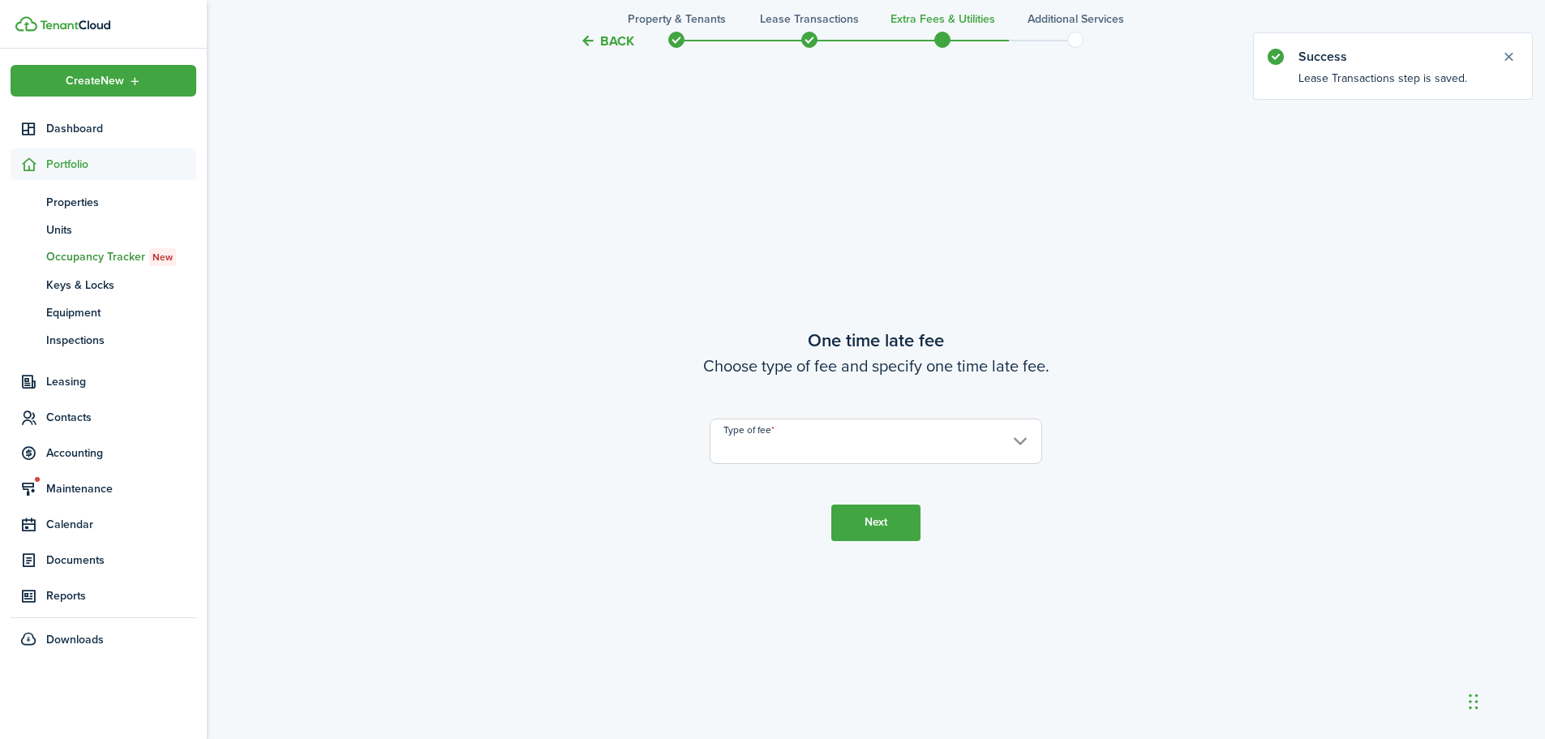
click at [763, 431] on input "Type of fee" at bounding box center [876, 440] width 332 height 45
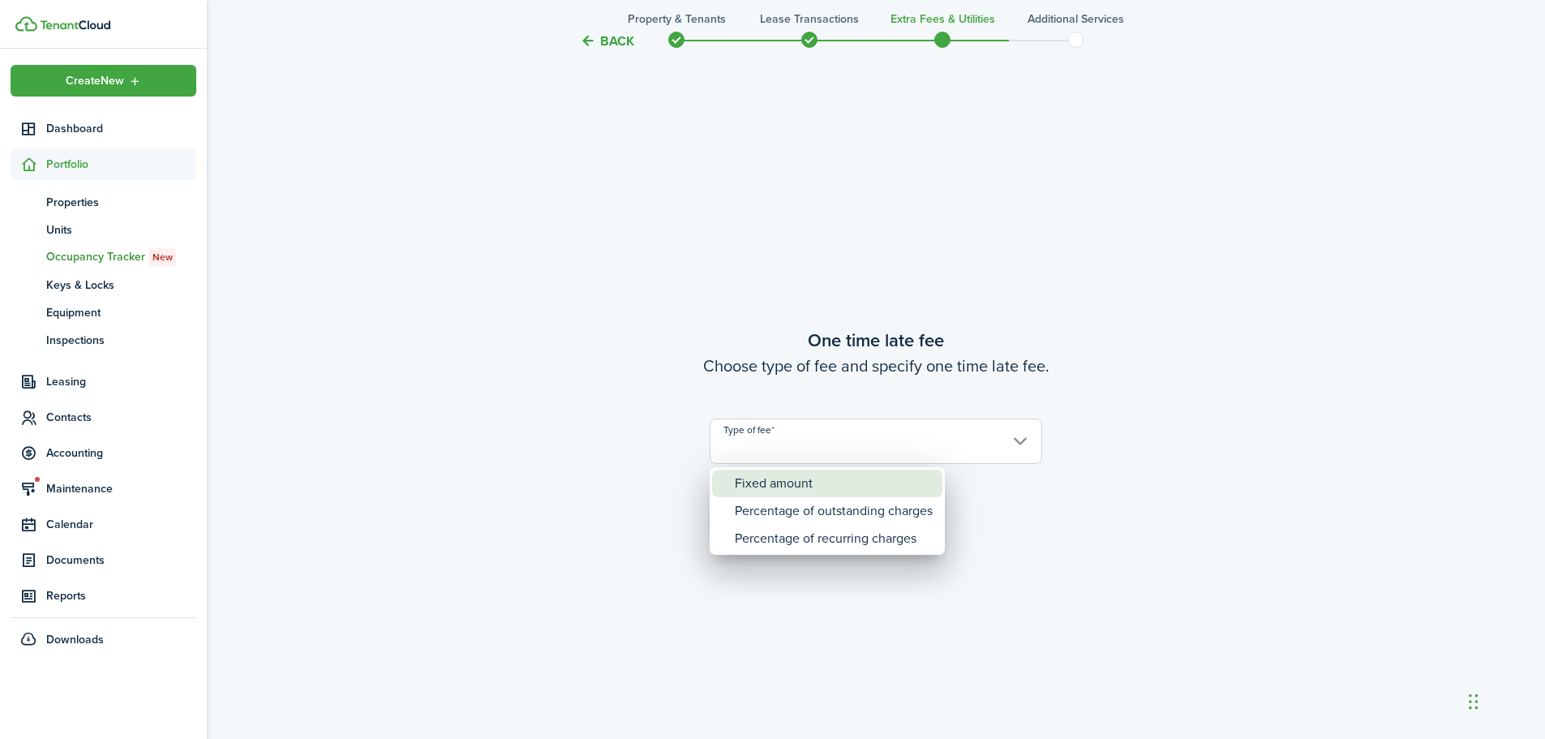
click at [786, 486] on div "Fixed amount" at bounding box center [834, 484] width 198 height 28
type input "Fixed amount"
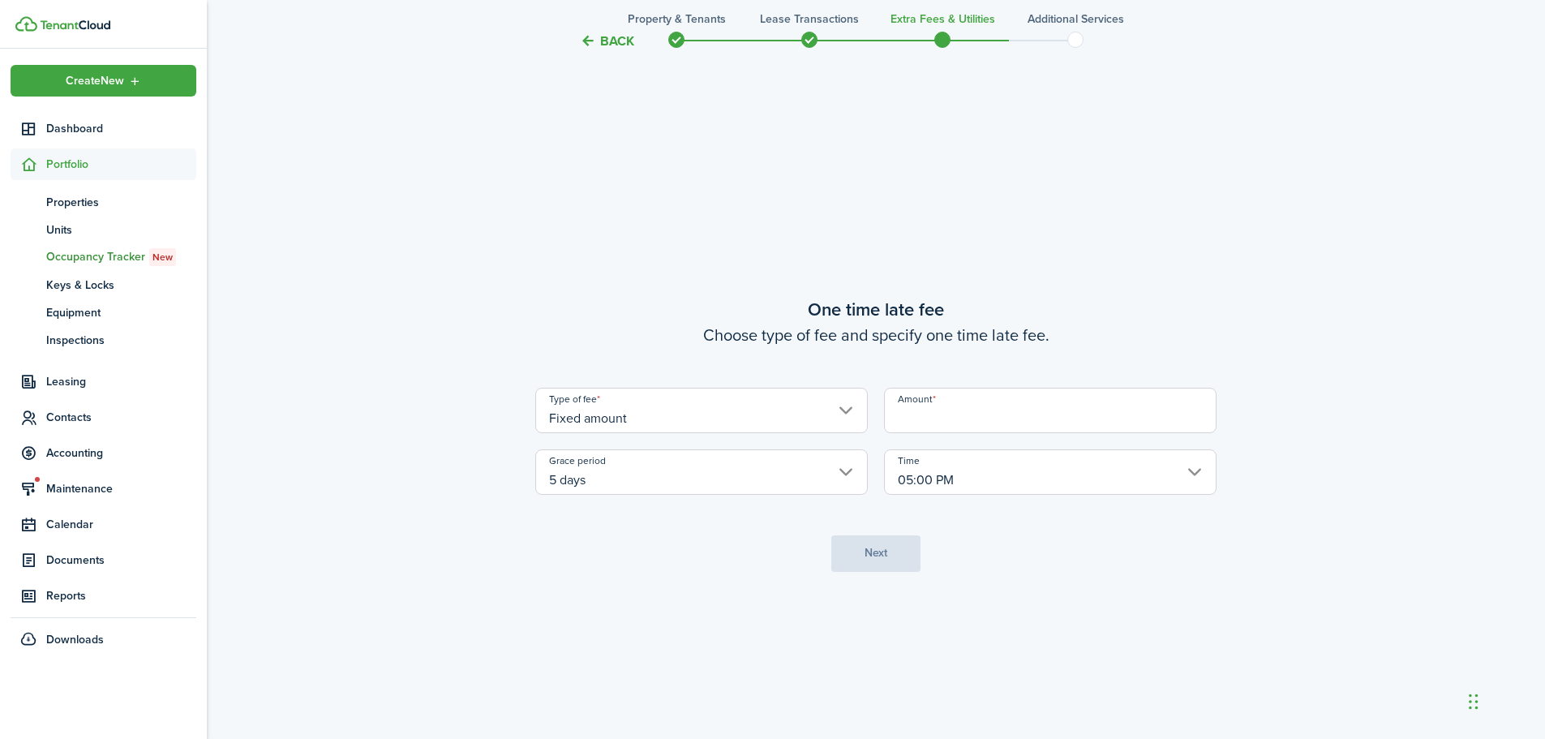
click at [939, 419] on input "Amount" at bounding box center [1050, 410] width 332 height 45
type input "$75.00"
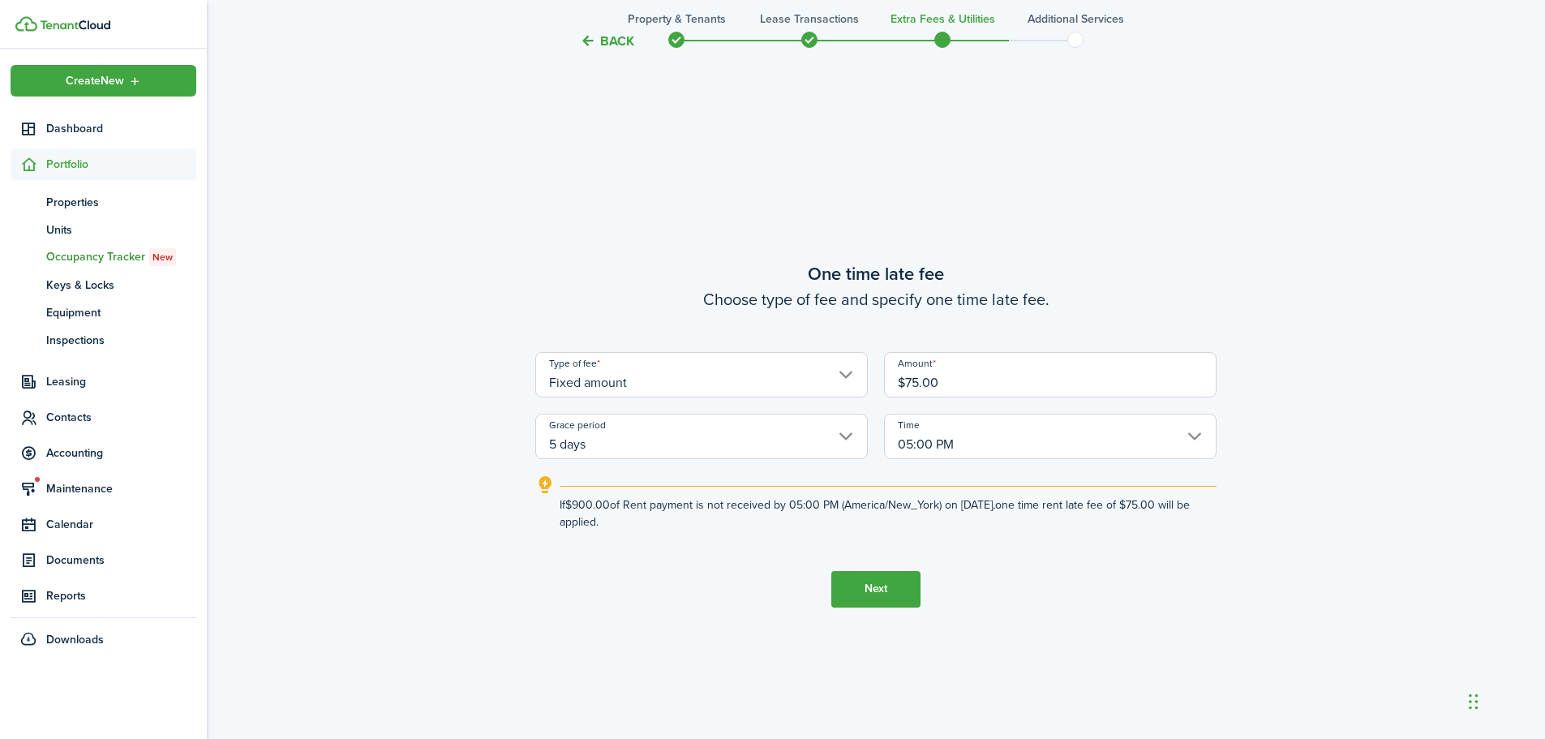
click at [882, 587] on button "Next" at bounding box center [875, 589] width 89 height 36
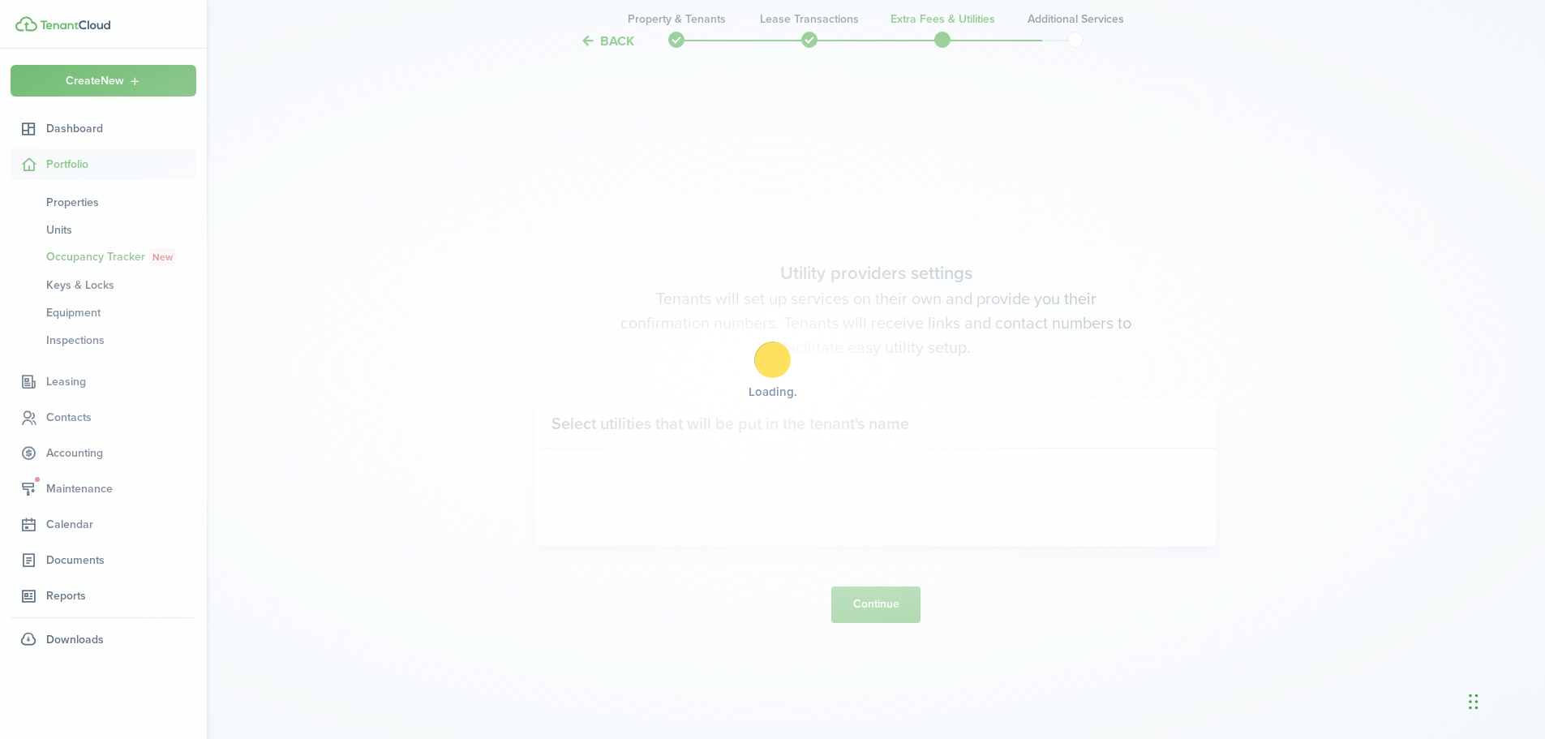
scroll to position [2108, 0]
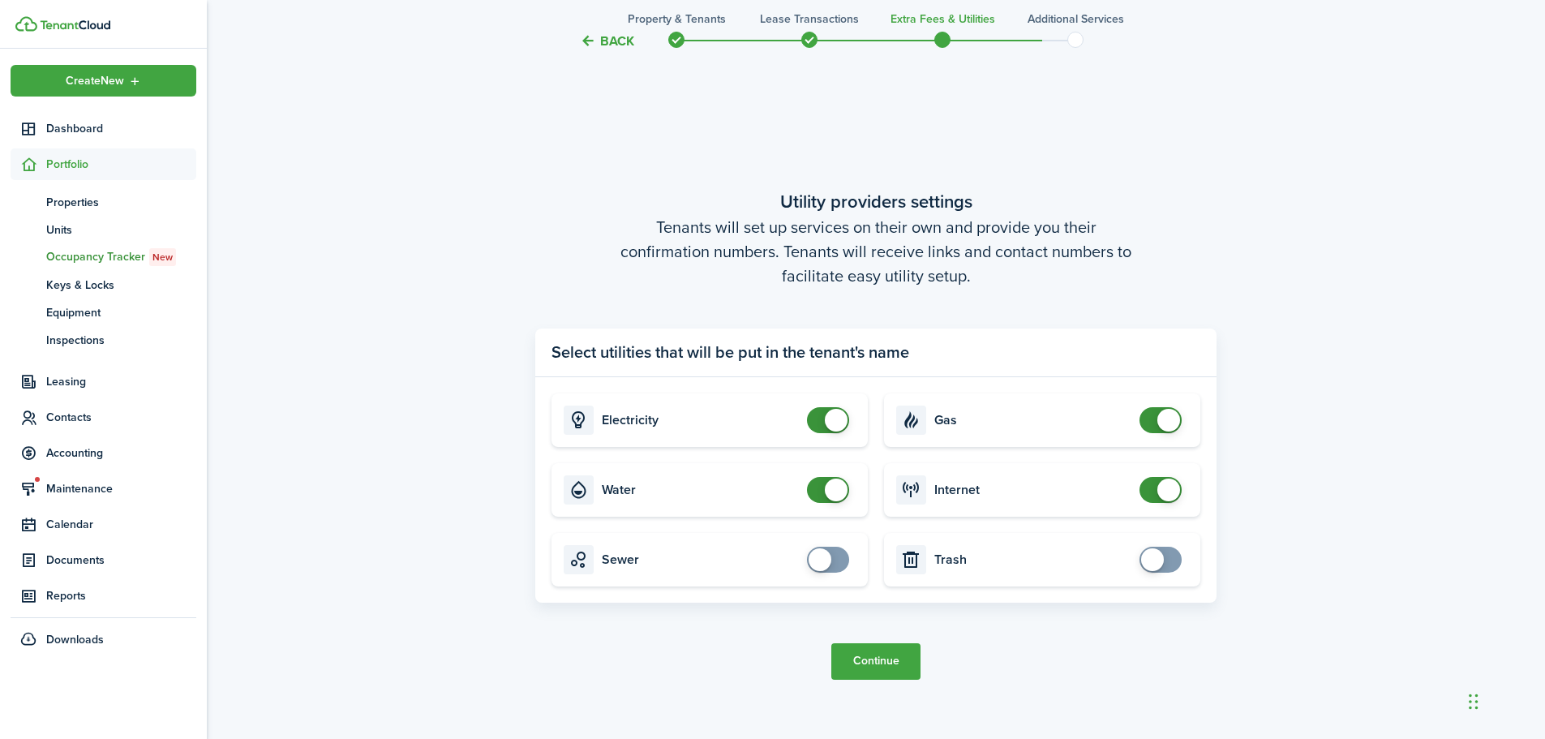
checkbox input "false"
click at [826, 489] on span at bounding box center [836, 489] width 23 height 23
drag, startPoint x: 1161, startPoint y: 412, endPoint x: 1158, endPoint y: 421, distance: 9.5
checkbox input "false"
click at [1160, 412] on span at bounding box center [1168, 420] width 23 height 23
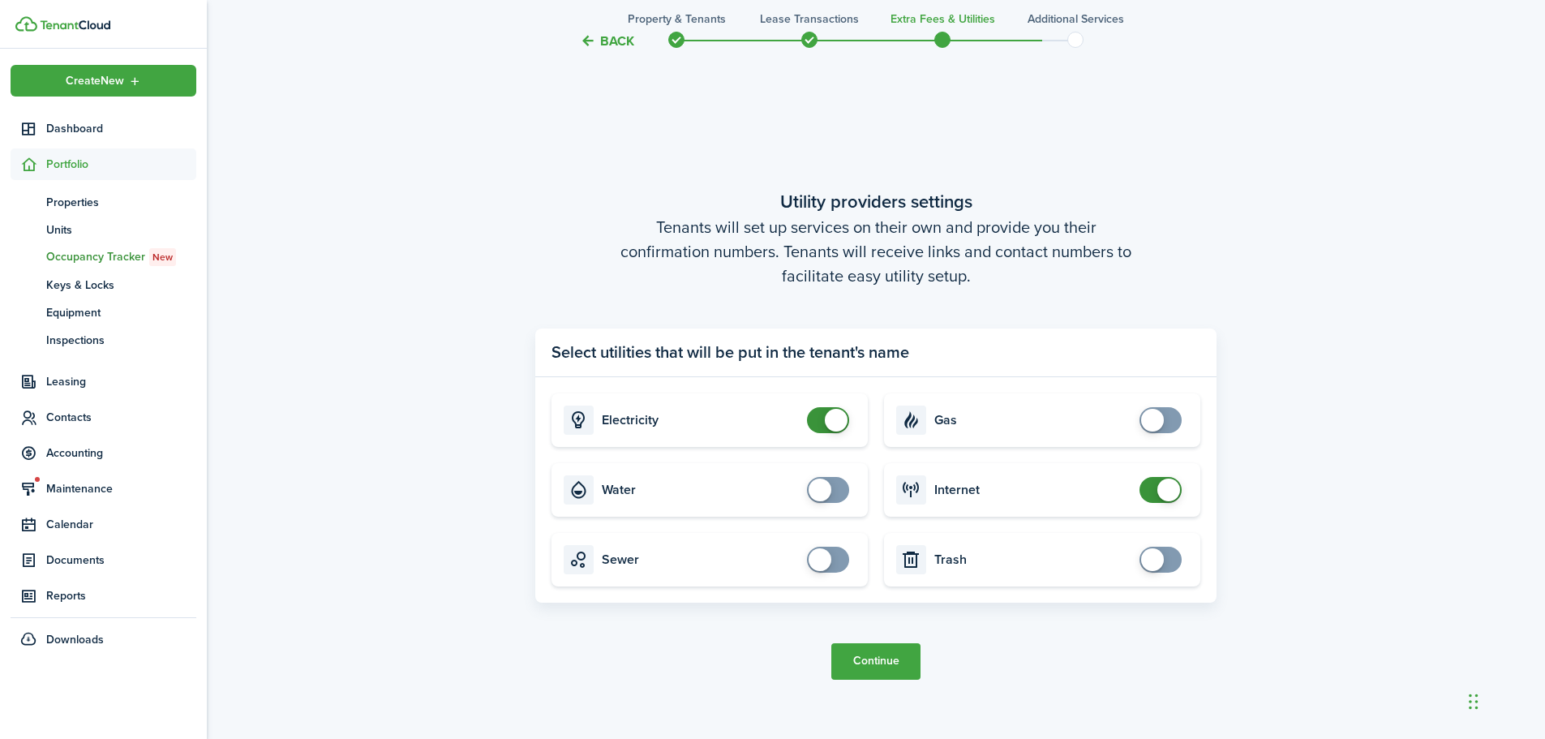
click at [877, 654] on button "Continue" at bounding box center [875, 661] width 89 height 36
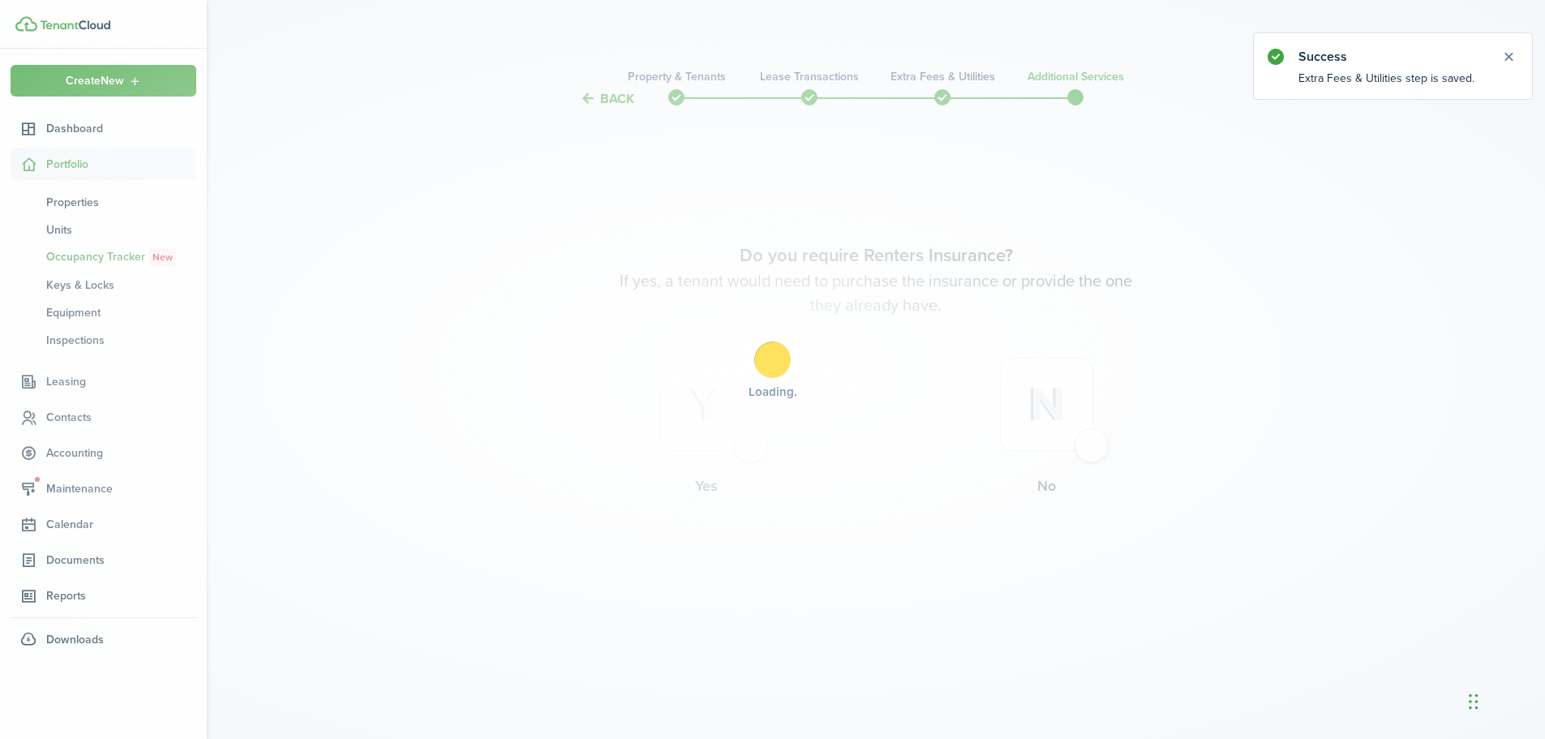
scroll to position [0, 0]
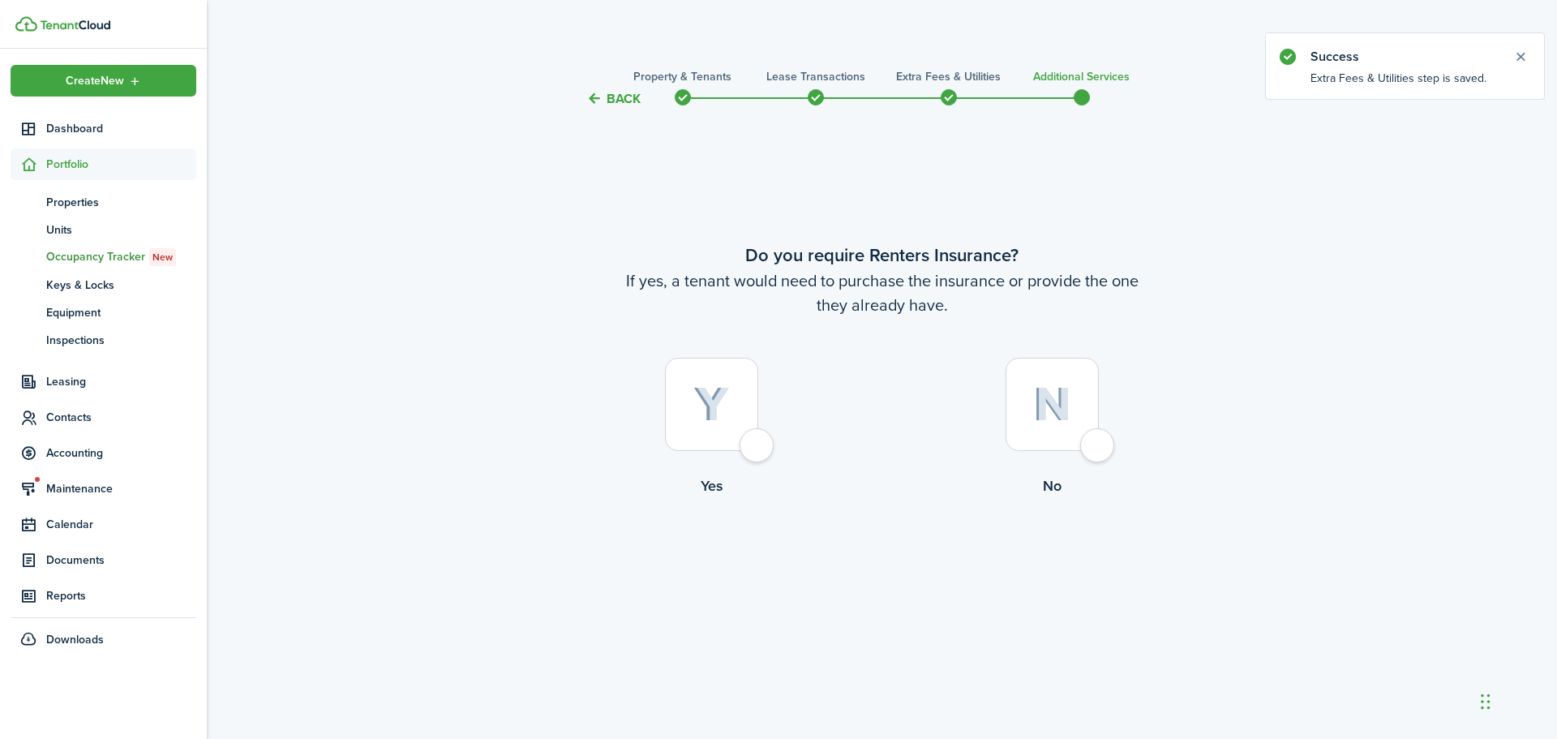
click at [1091, 451] on div at bounding box center [1052, 404] width 93 height 93
radio input "true"
click at [901, 557] on button "Complete move in" at bounding box center [881, 564] width 119 height 36
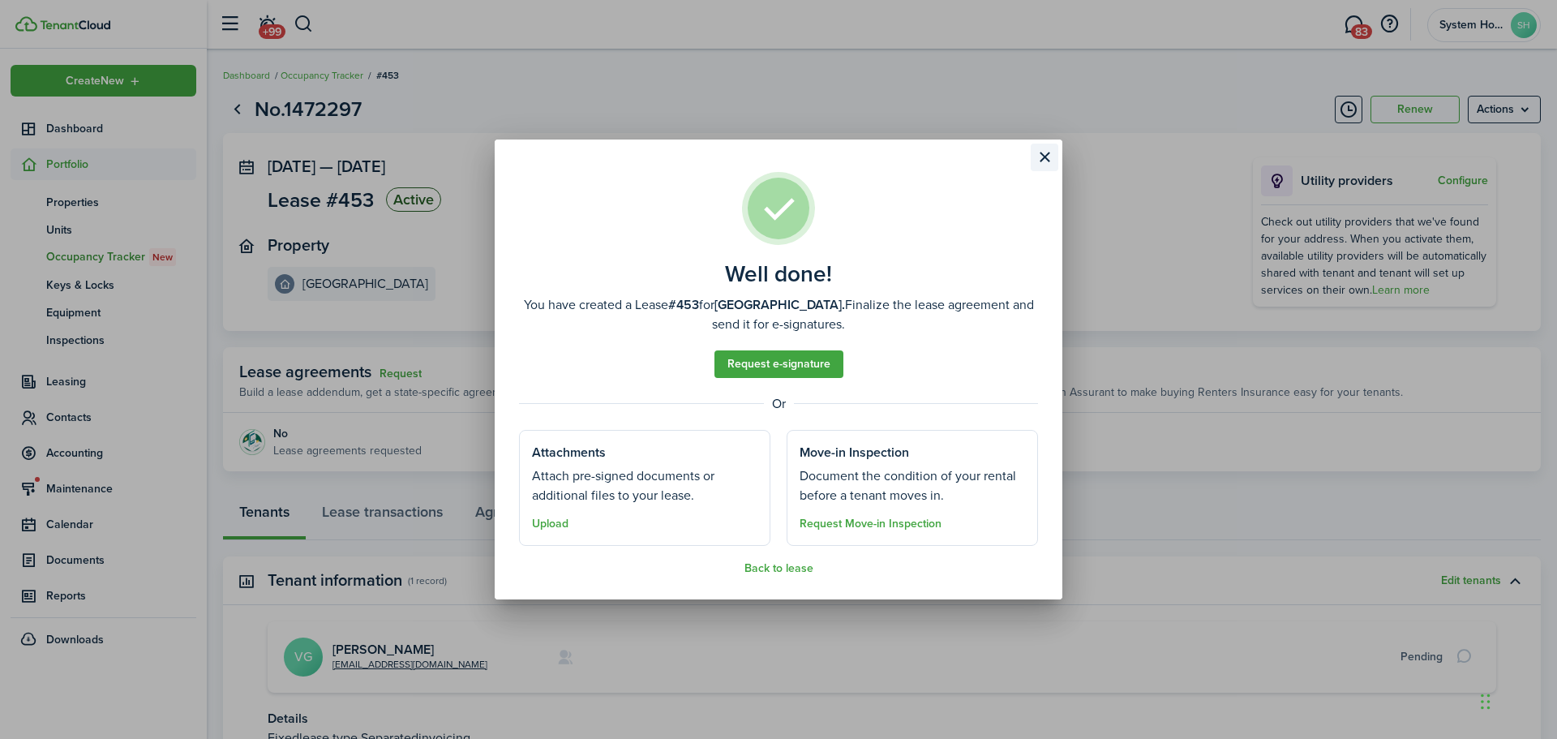
click at [1050, 170] on button "Close modal" at bounding box center [1045, 158] width 28 height 28
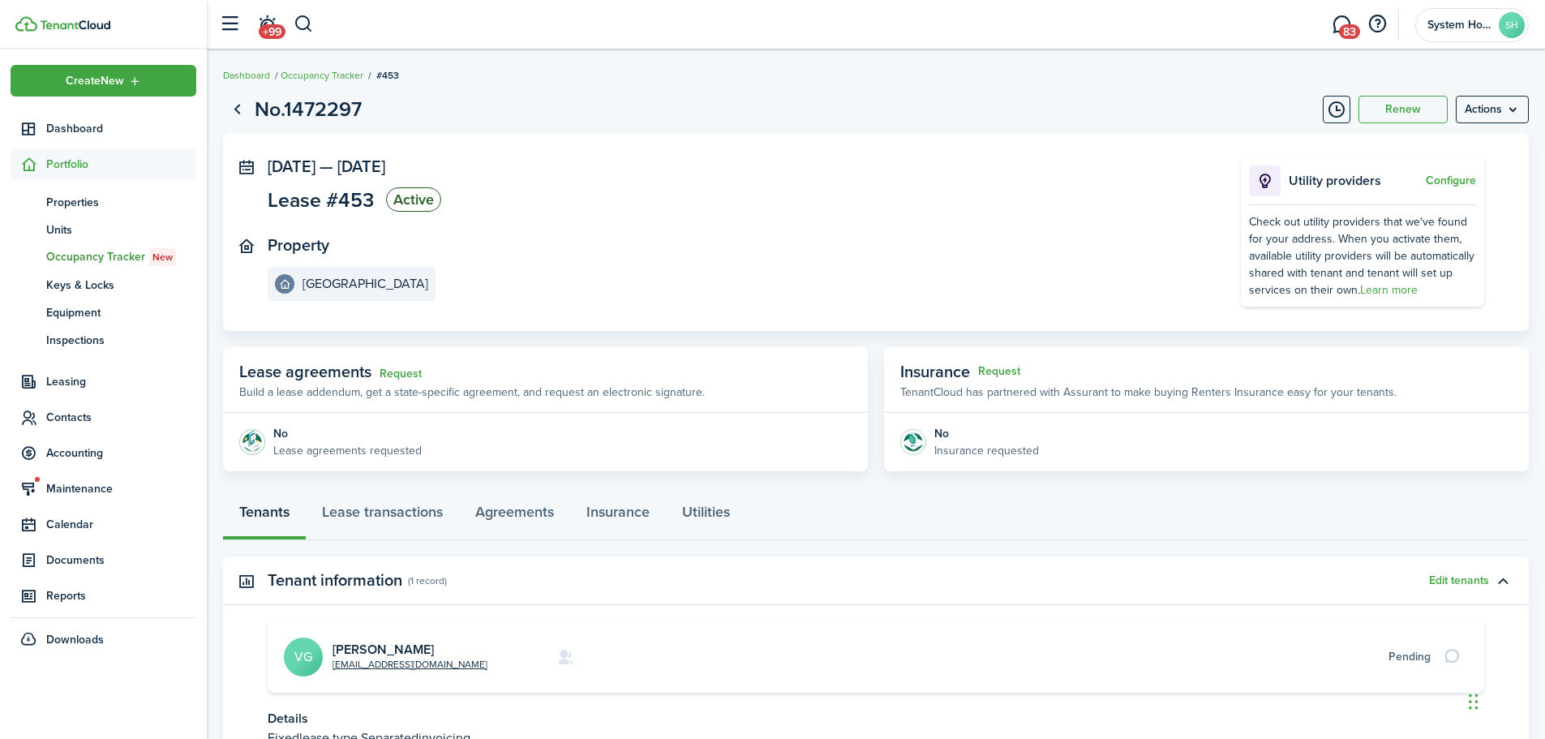
click at [314, 650] on avatar-text "VG" at bounding box center [303, 656] width 39 height 39
click at [111, 418] on span "Contacts" at bounding box center [121, 417] width 150 height 17
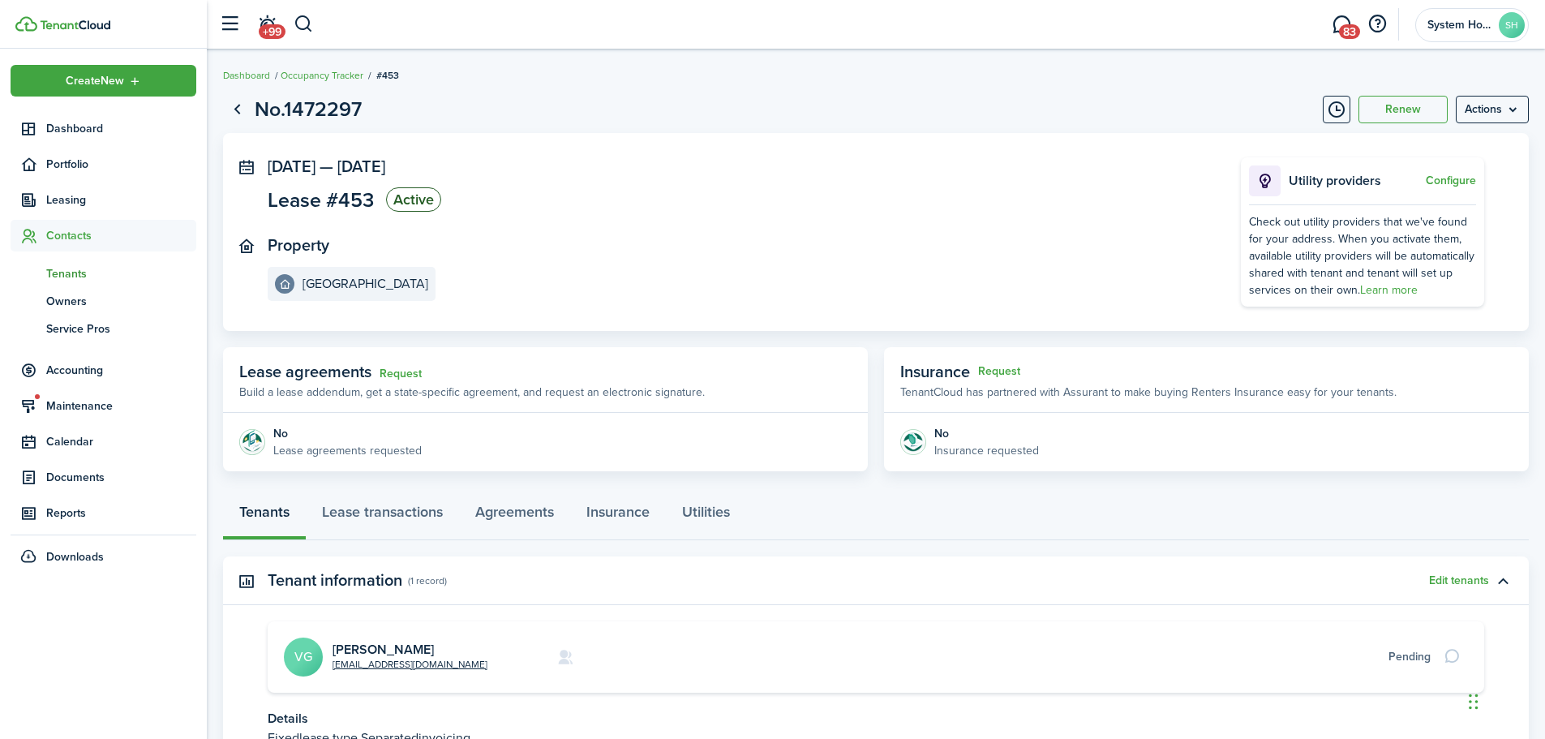
click at [97, 277] on span "Tenants" at bounding box center [121, 273] width 150 height 17
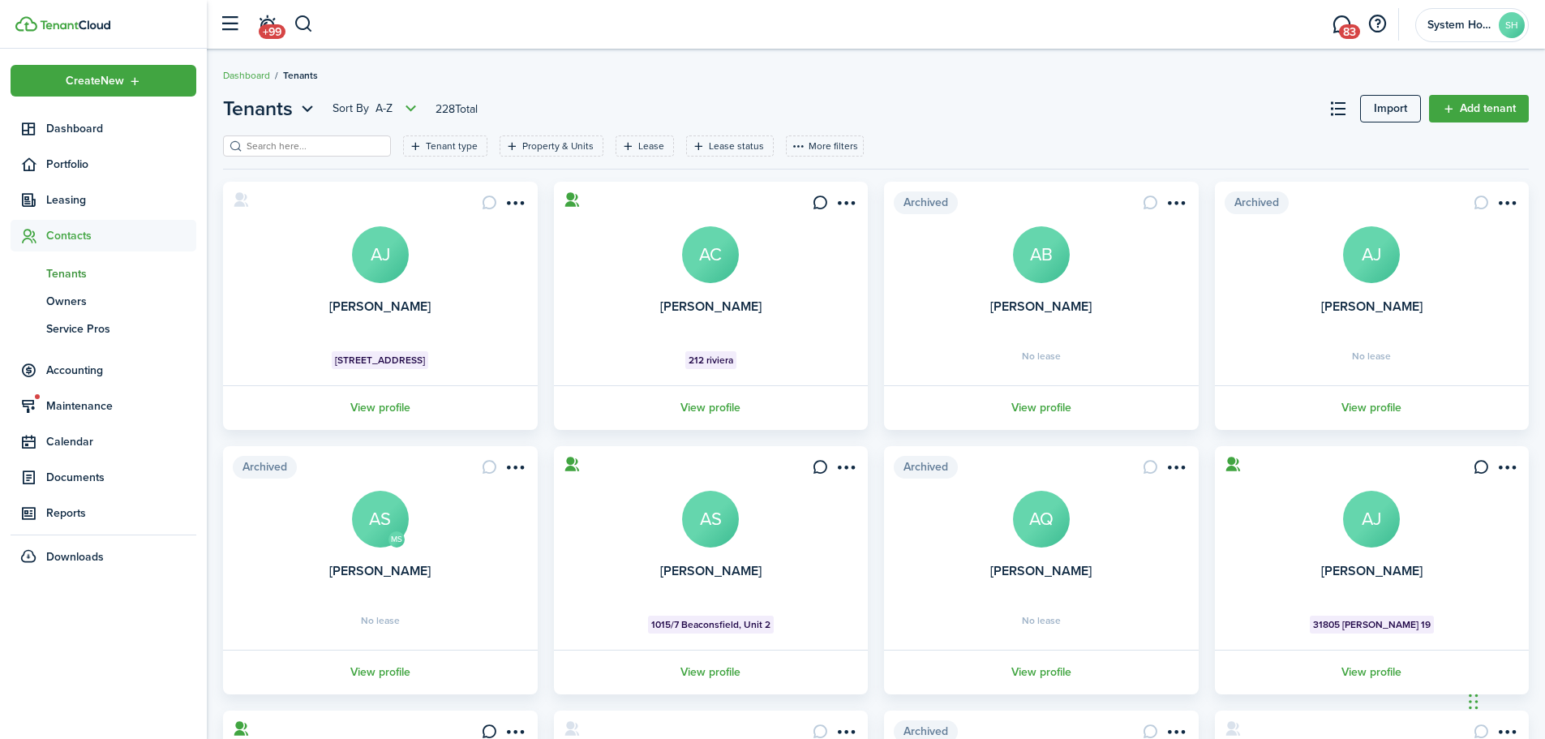
click at [252, 148] on input "search" at bounding box center [313, 146] width 143 height 15
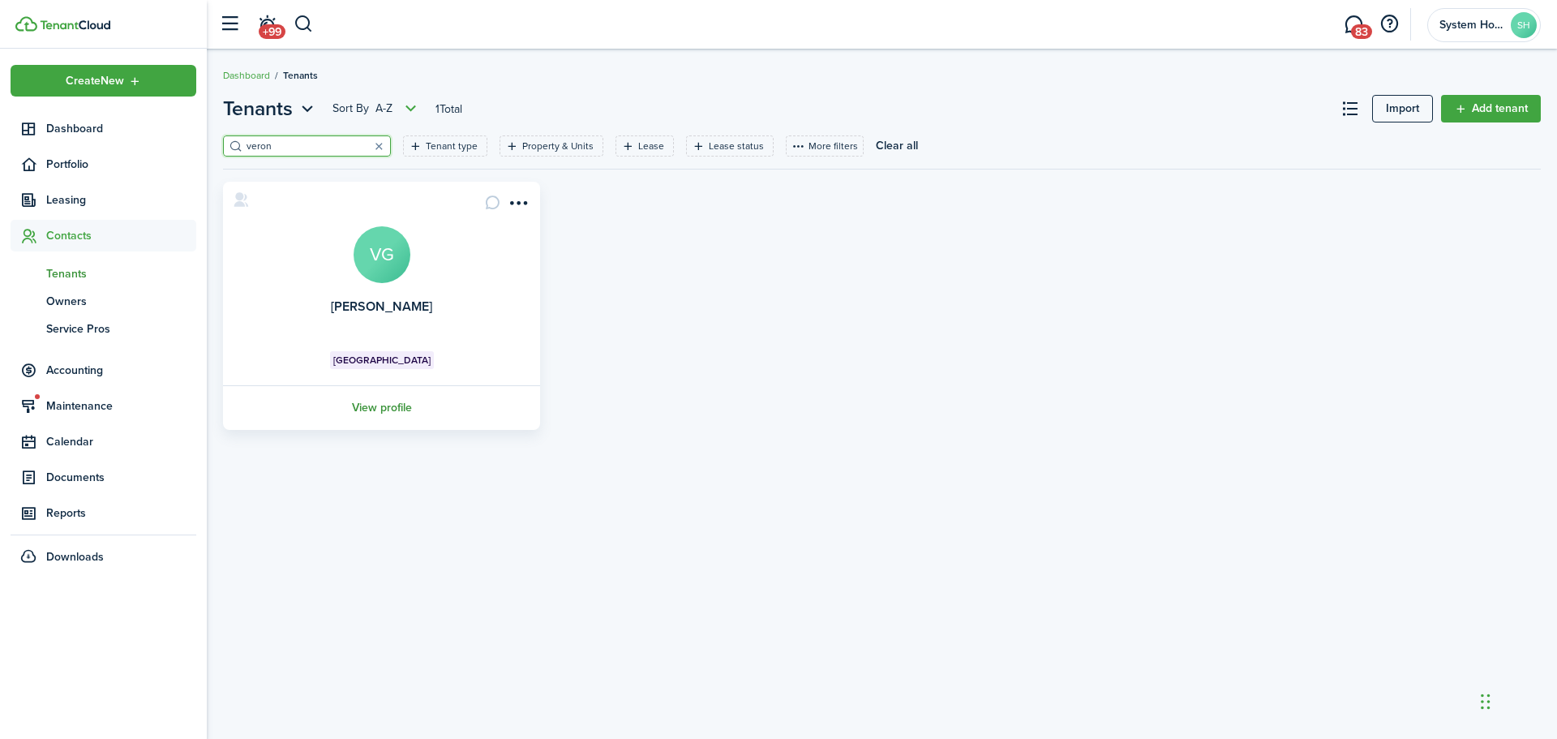
type input "veron"
click at [375, 412] on link "View profile" at bounding box center [382, 407] width 322 height 45
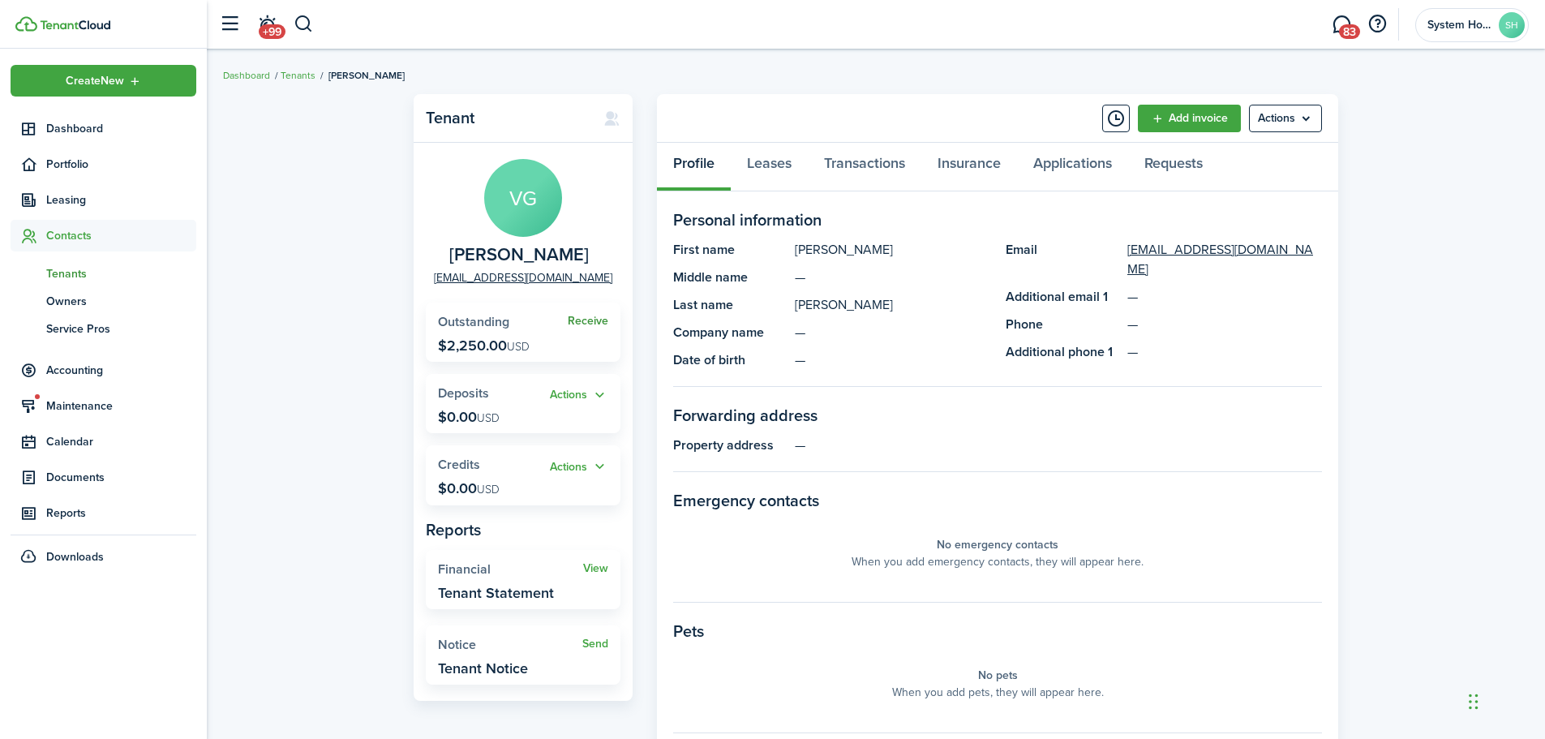
click at [586, 317] on link "Receive" at bounding box center [588, 321] width 41 height 13
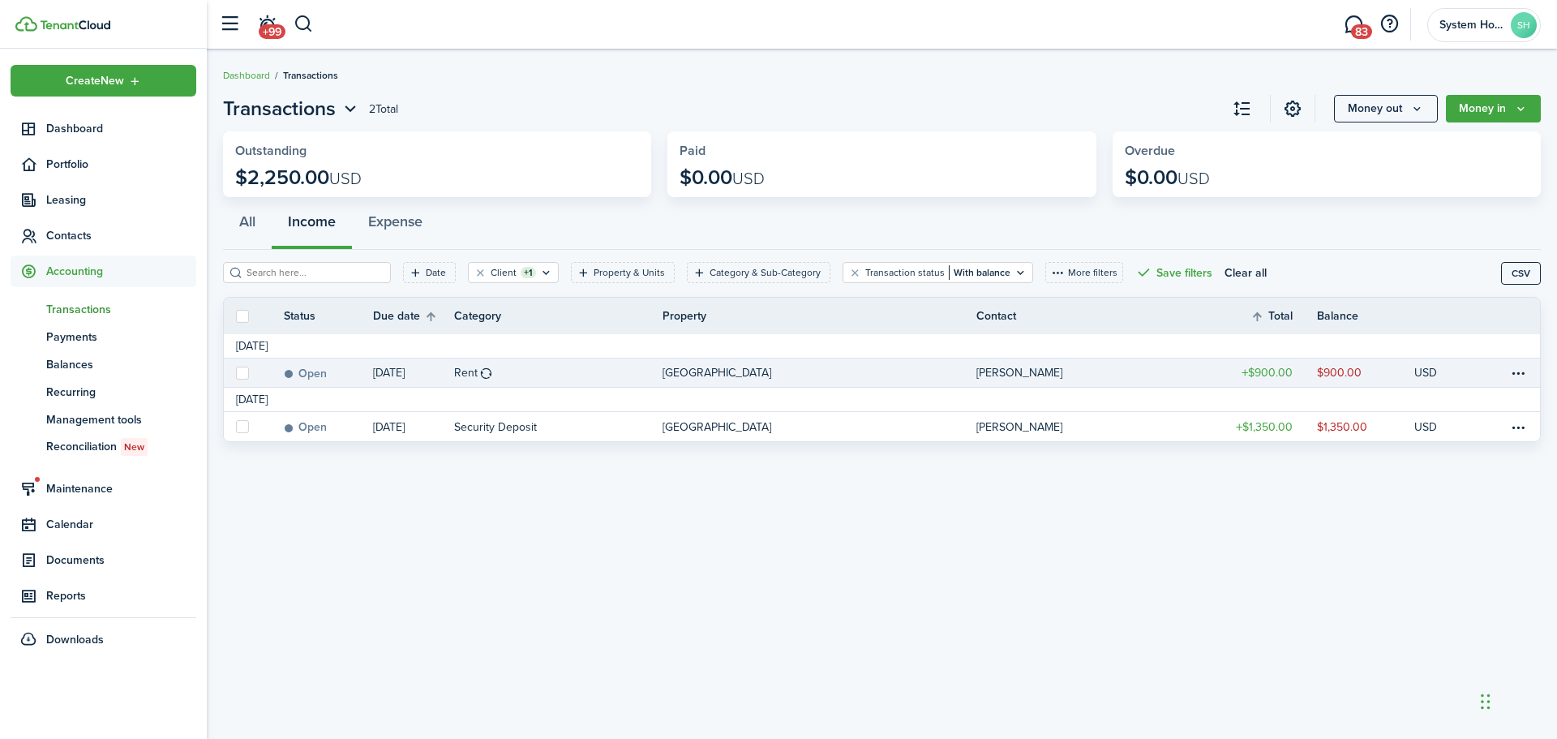
click at [236, 372] on label at bounding box center [242, 373] width 13 height 13
click at [236, 372] on input "checkbox" at bounding box center [235, 372] width 1 height 1
checkbox input "true"
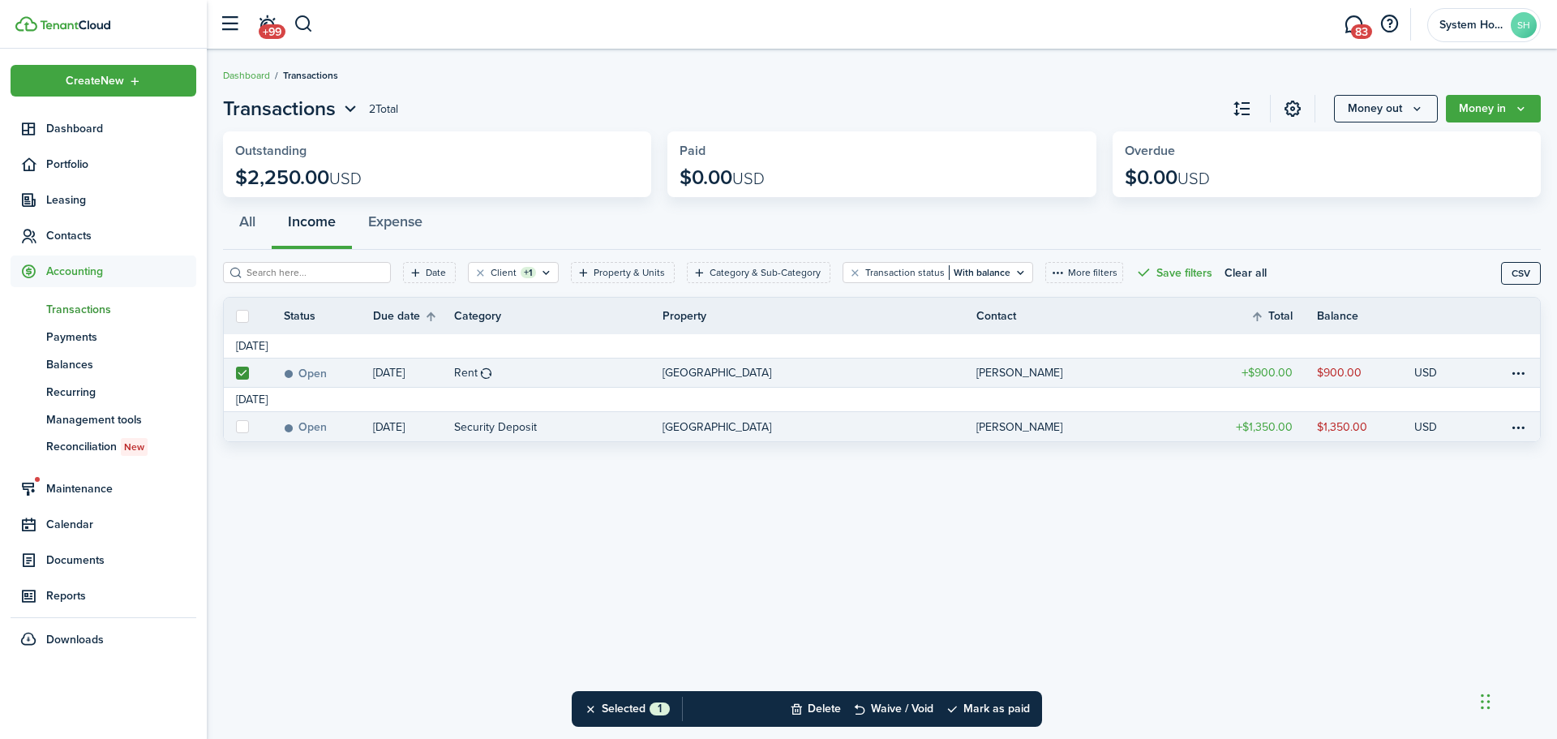
click at [242, 420] on label at bounding box center [242, 426] width 13 height 13
click at [236, 427] on input "checkbox" at bounding box center [235, 427] width 1 height 1
checkbox input "true"
click at [1006, 711] on button "Mark as paid" at bounding box center [988, 709] width 84 height 36
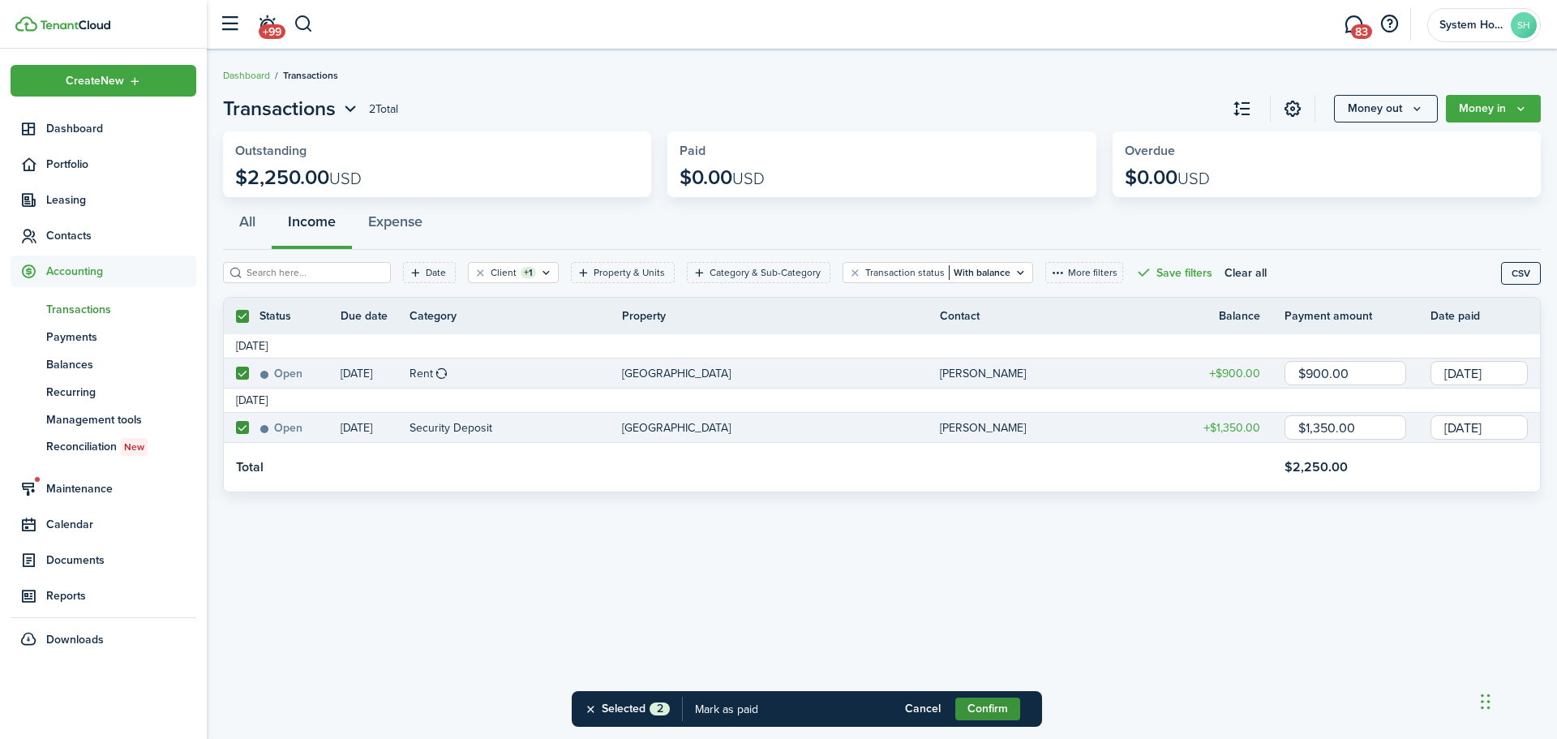
click at [1006, 714] on button "Confirm" at bounding box center [987, 708] width 65 height 23
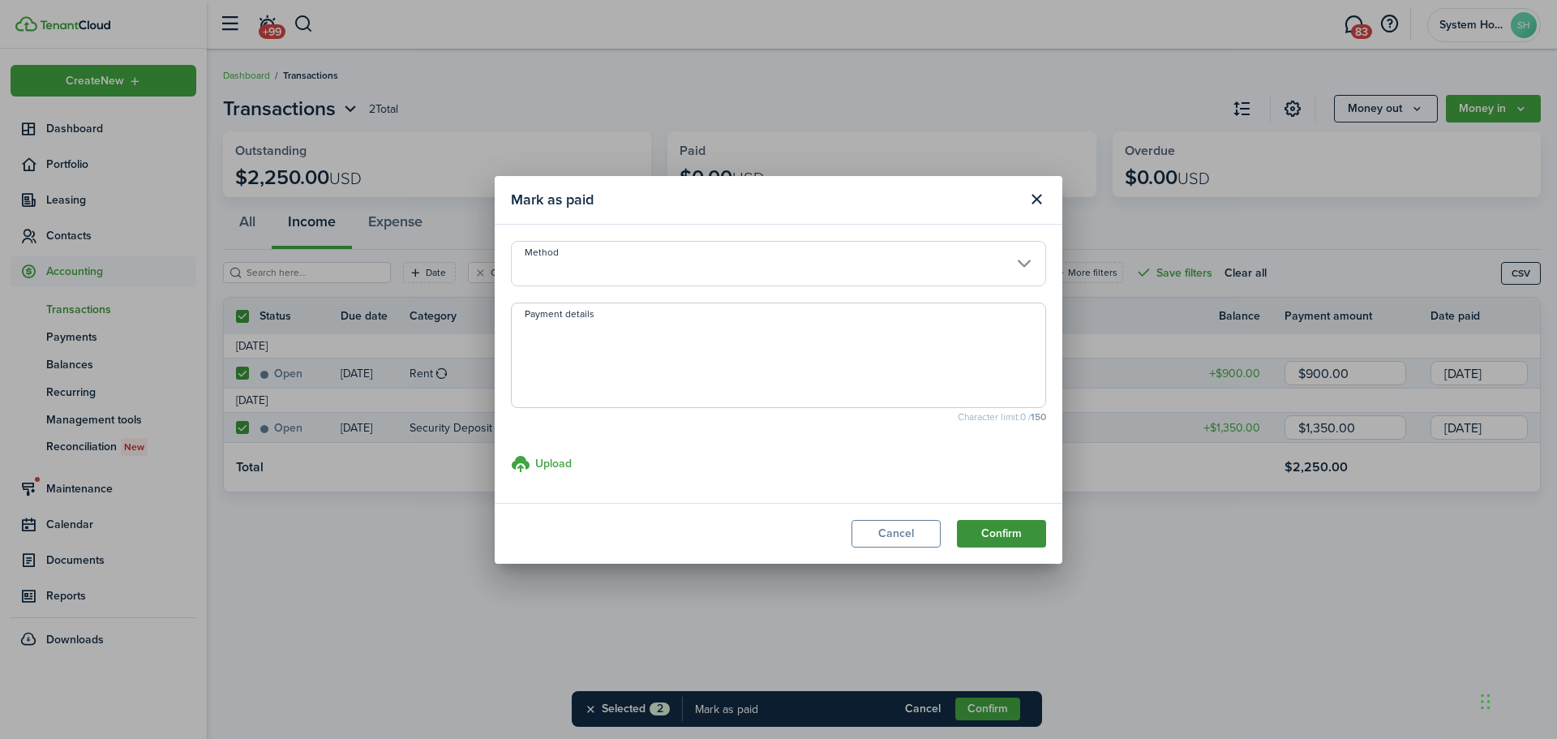
click at [986, 536] on button "Confirm" at bounding box center [1001, 534] width 89 height 28
